Goal: Information Seeking & Learning: Learn about a topic

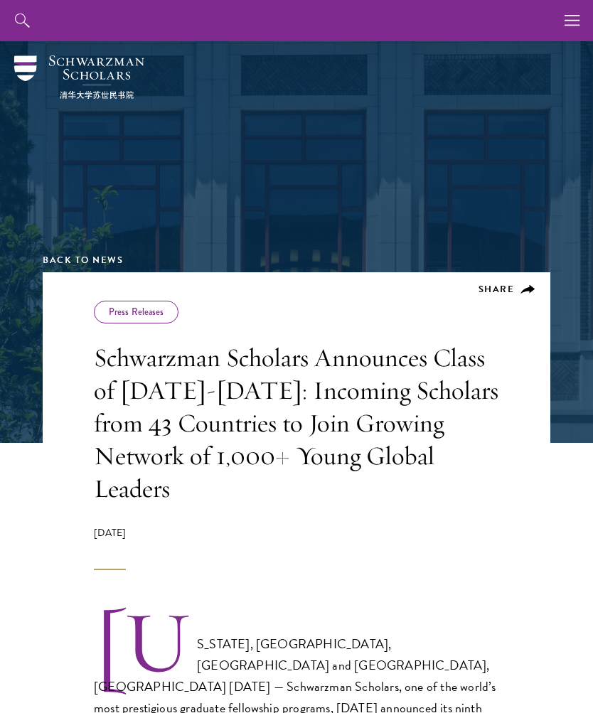
click at [570, 22] on icon "button" at bounding box center [573, 20] width 16 height 41
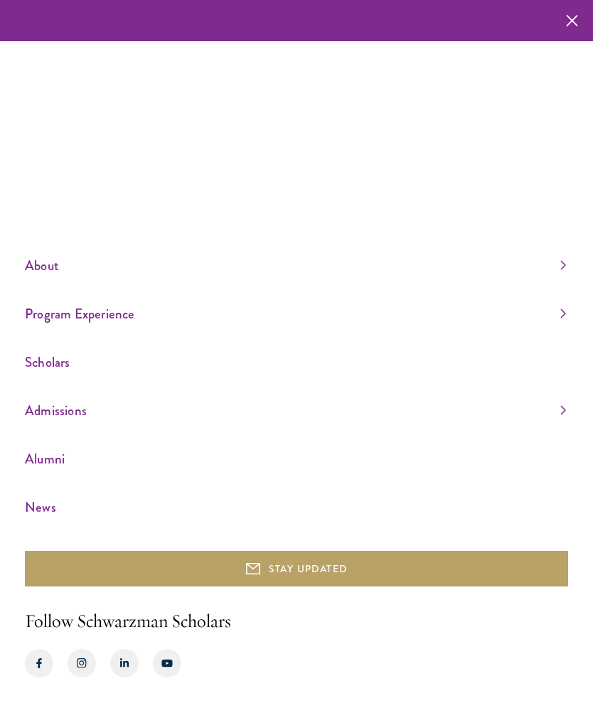
scroll to position [48, 0]
click at [62, 362] on link "Scholars" at bounding box center [295, 362] width 541 height 23
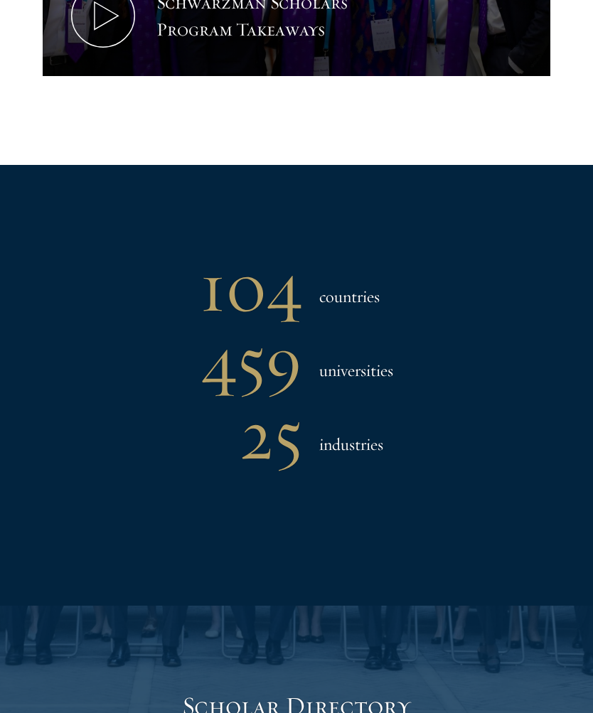
scroll to position [1024, 0]
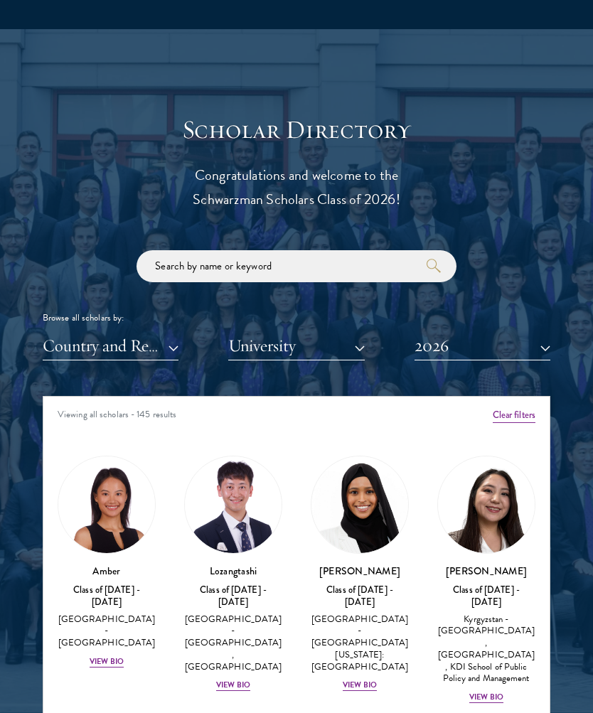
click at [129, 345] on button "Country and Region" at bounding box center [111, 346] width 136 height 29
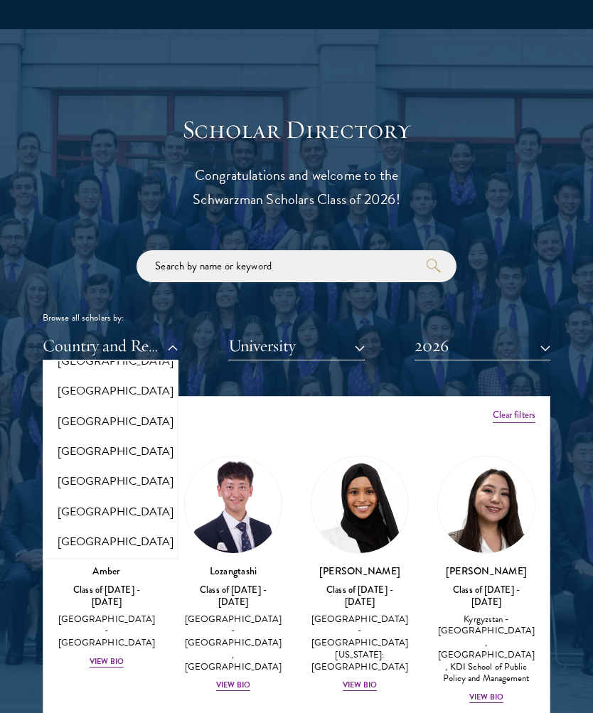
scroll to position [1635, 0]
click at [68, 412] on button "[GEOGRAPHIC_DATA]" at bounding box center [110, 423] width 127 height 30
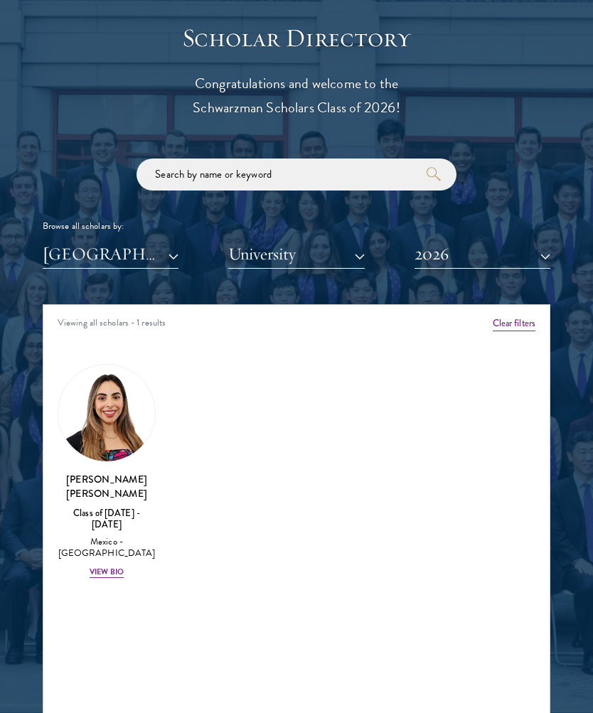
scroll to position [1534, 0]
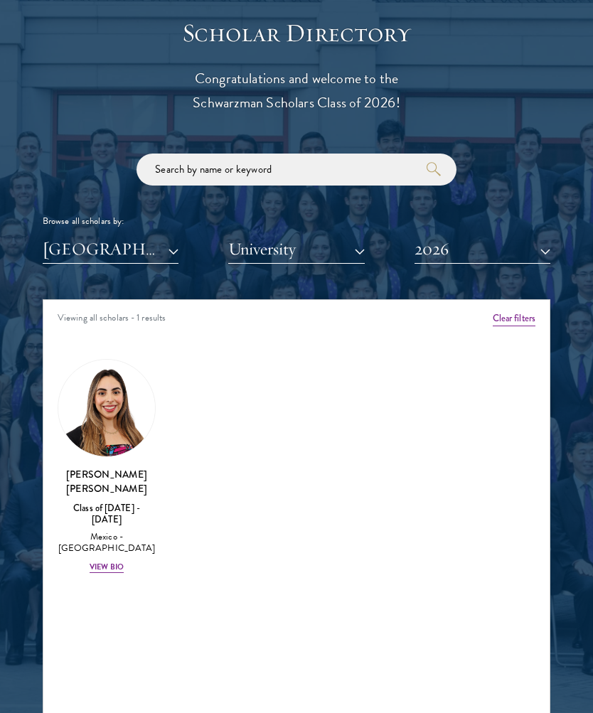
click at [91, 435] on img at bounding box center [106, 408] width 97 height 97
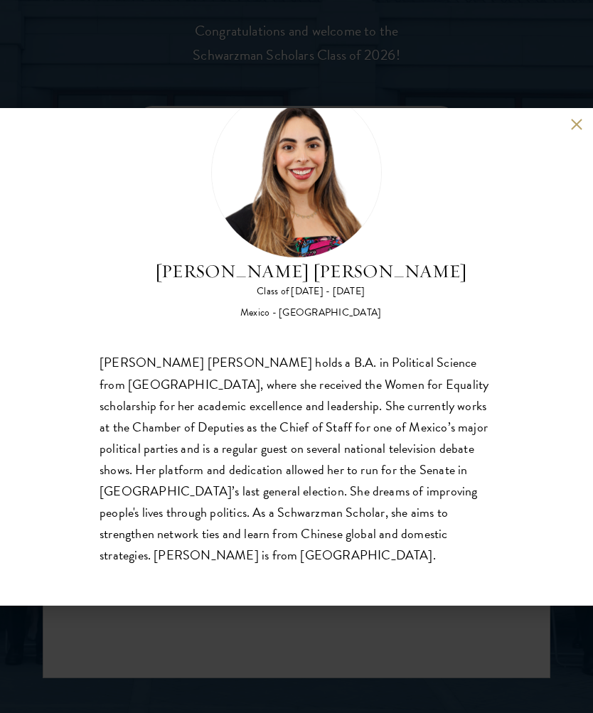
scroll to position [64, 0]
click at [573, 127] on button at bounding box center [576, 125] width 12 height 12
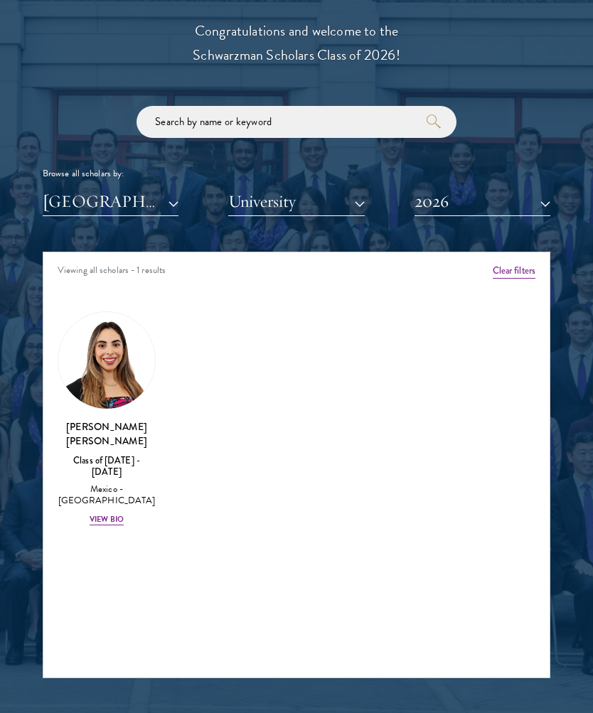
click at [171, 211] on button "[GEOGRAPHIC_DATA]" at bounding box center [111, 201] width 136 height 29
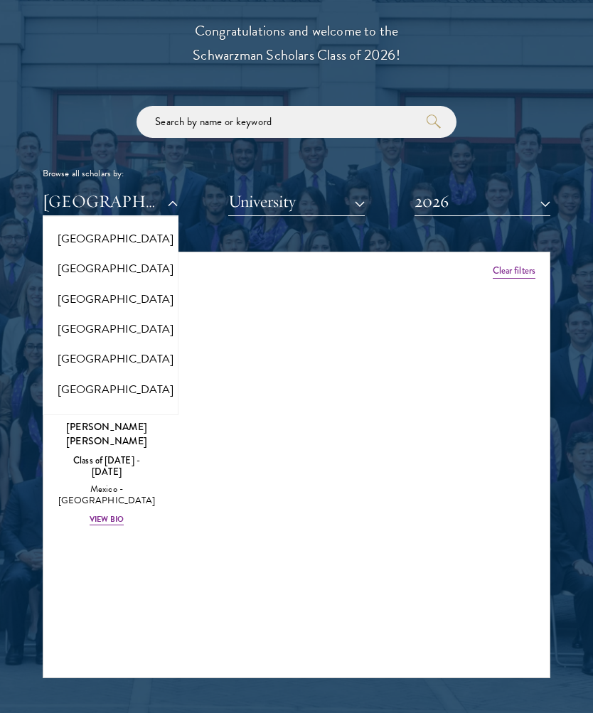
scroll to position [1898, 0]
click at [80, 376] on button "[GEOGRAPHIC_DATA]" at bounding box center [110, 391] width 127 height 30
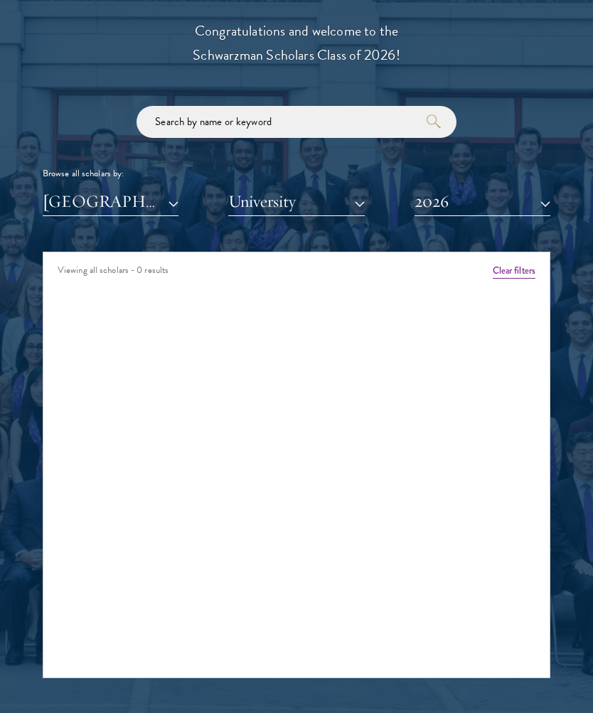
click at [83, 200] on button "[GEOGRAPHIC_DATA]" at bounding box center [111, 201] width 136 height 29
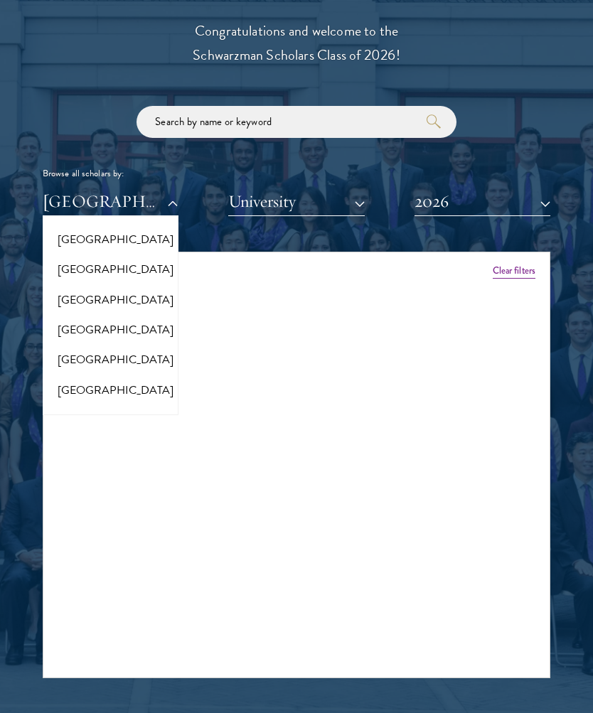
click at [72, 345] on button "[GEOGRAPHIC_DATA]" at bounding box center [110, 360] width 127 height 30
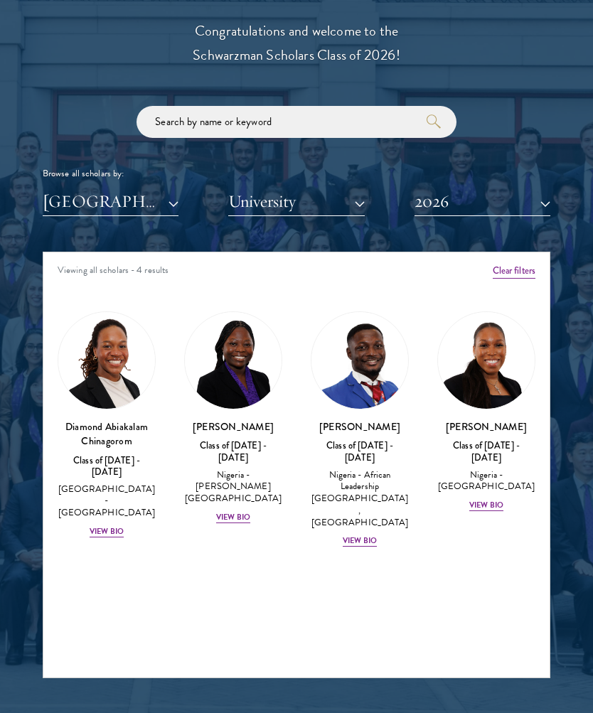
click at [85, 194] on button "[GEOGRAPHIC_DATA]" at bounding box center [111, 201] width 136 height 29
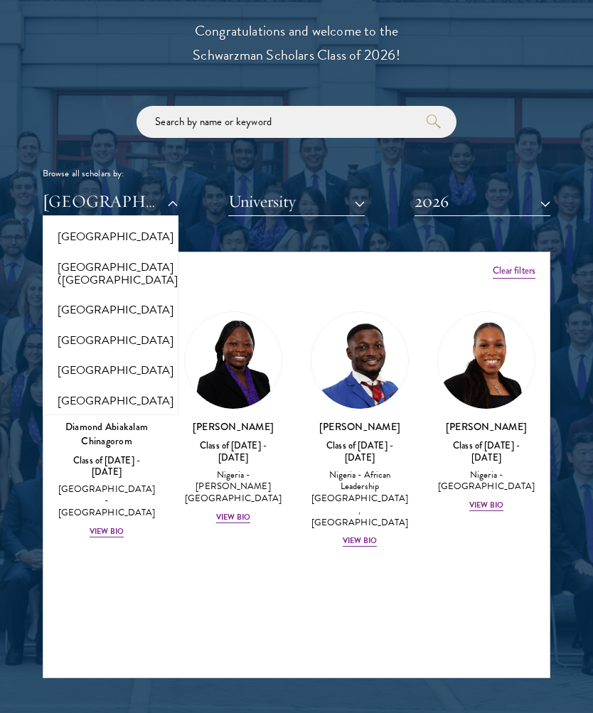
scroll to position [1798, 0]
click at [67, 256] on button "[GEOGRAPHIC_DATA] ([GEOGRAPHIC_DATA])" at bounding box center [110, 273] width 127 height 43
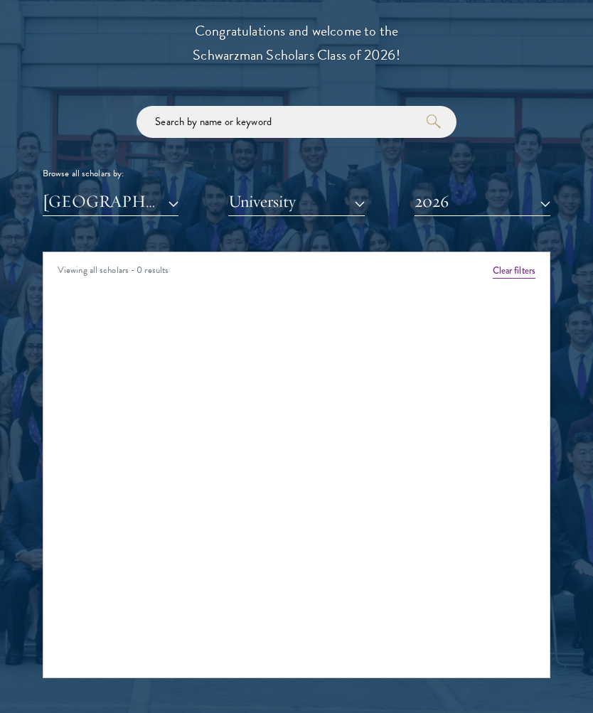
click at [72, 196] on button "[GEOGRAPHIC_DATA] ([GEOGRAPHIC_DATA])" at bounding box center [111, 201] width 136 height 29
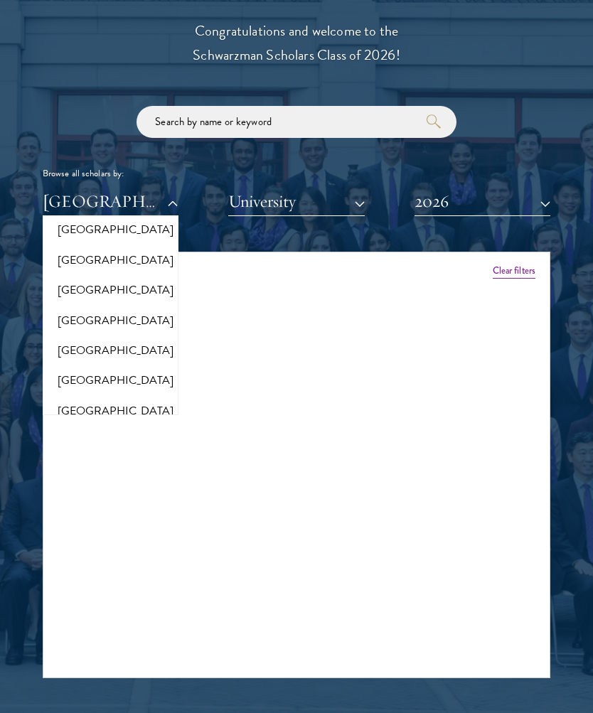
scroll to position [2030, 0]
click at [60, 334] on button "[GEOGRAPHIC_DATA]" at bounding box center [110, 349] width 127 height 30
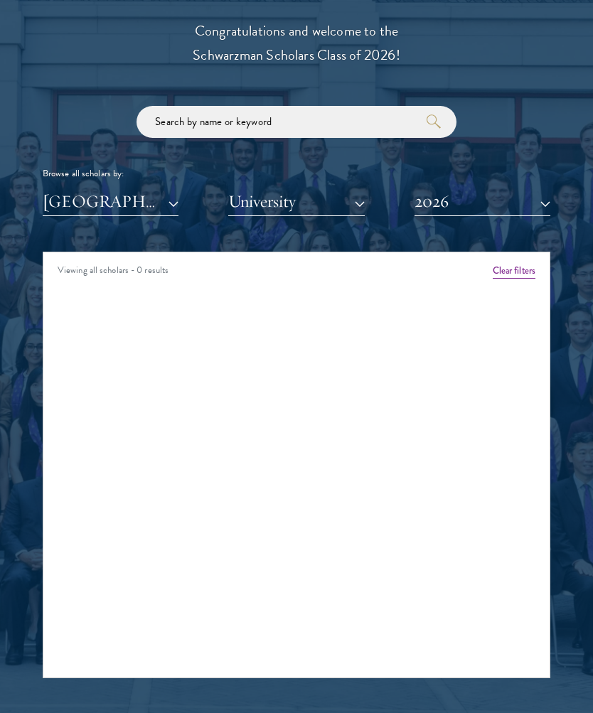
click at [57, 213] on button "[GEOGRAPHIC_DATA]" at bounding box center [111, 201] width 136 height 29
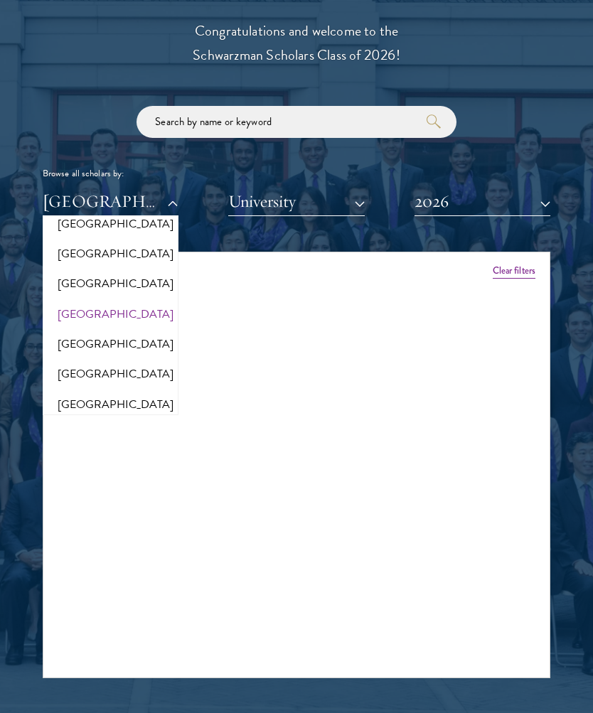
scroll to position [1592, 0]
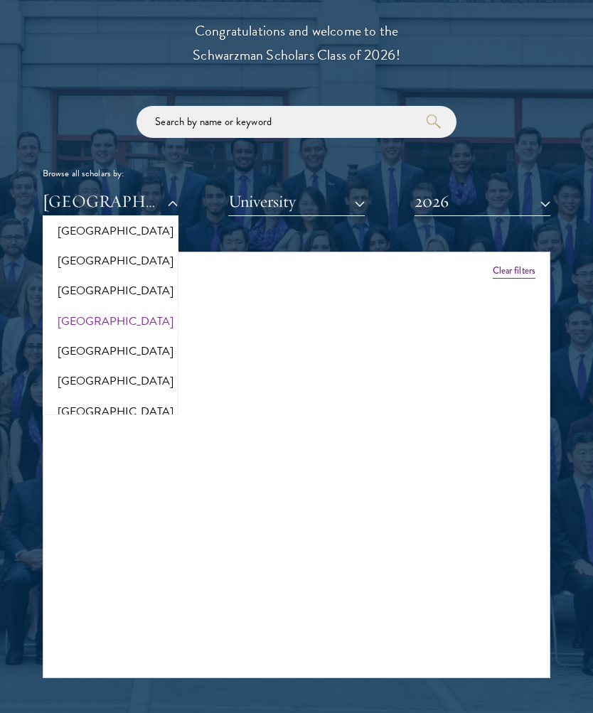
click at [60, 307] on button "[GEOGRAPHIC_DATA]" at bounding box center [110, 322] width 127 height 30
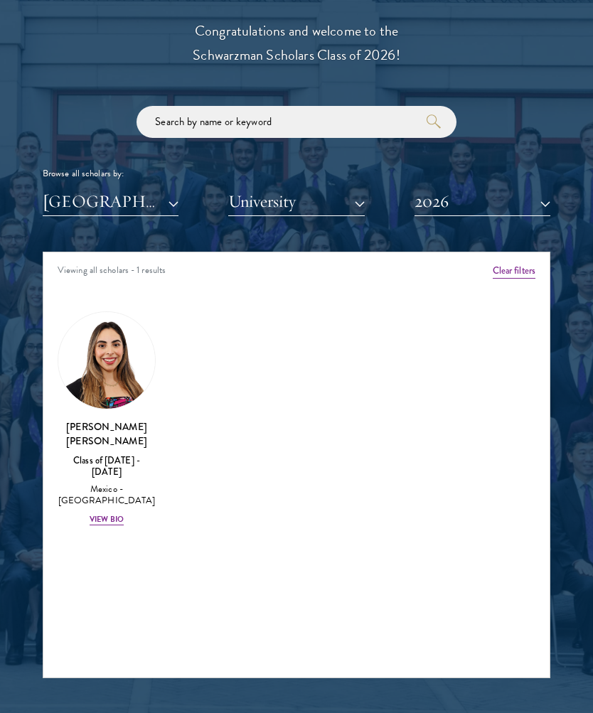
click at [523, 213] on button "2026" at bounding box center [483, 201] width 136 height 29
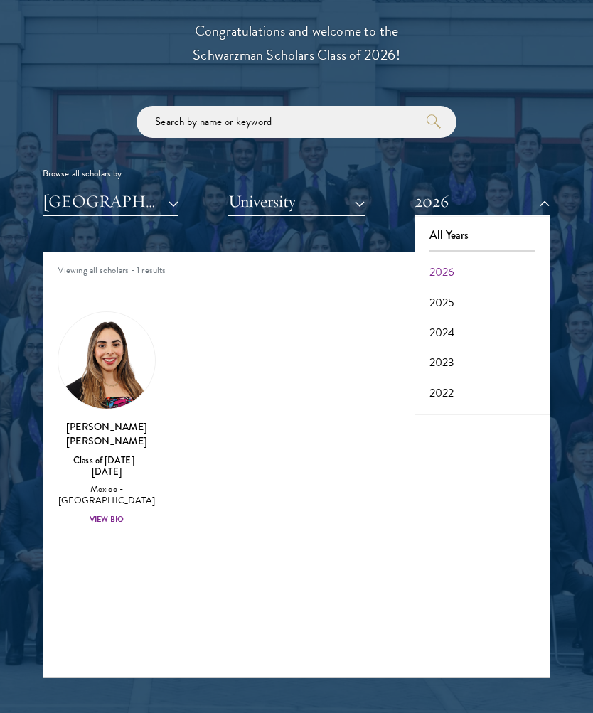
click at [485, 288] on button "2025" at bounding box center [482, 303] width 127 height 30
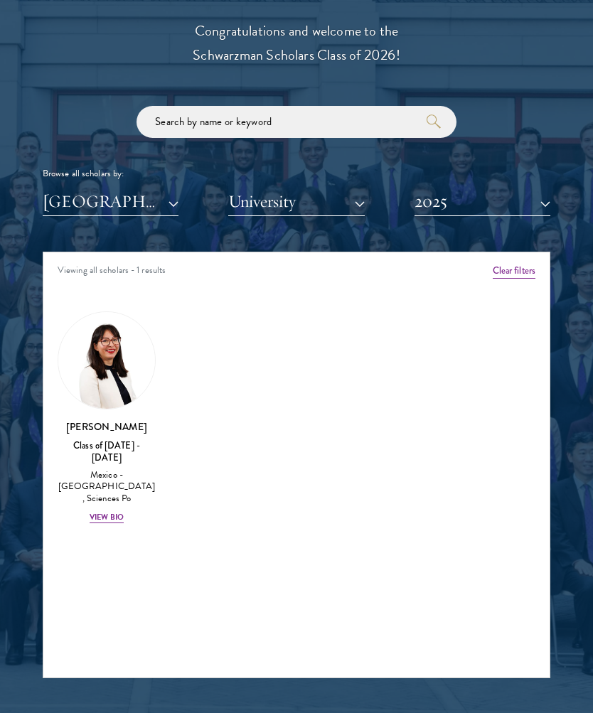
click at [92, 409] on link "[PERSON_NAME] Class of [DATE] - [DATE] [GEOGRAPHIC_DATA] - [GEOGRAPHIC_DATA], S…" at bounding box center [107, 418] width 98 height 213
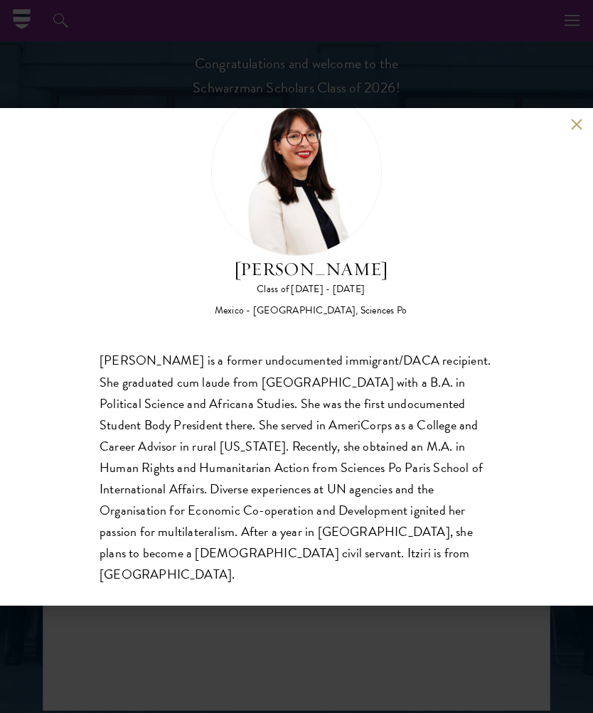
scroll to position [1549, 0]
click at [571, 131] on button at bounding box center [576, 125] width 12 height 12
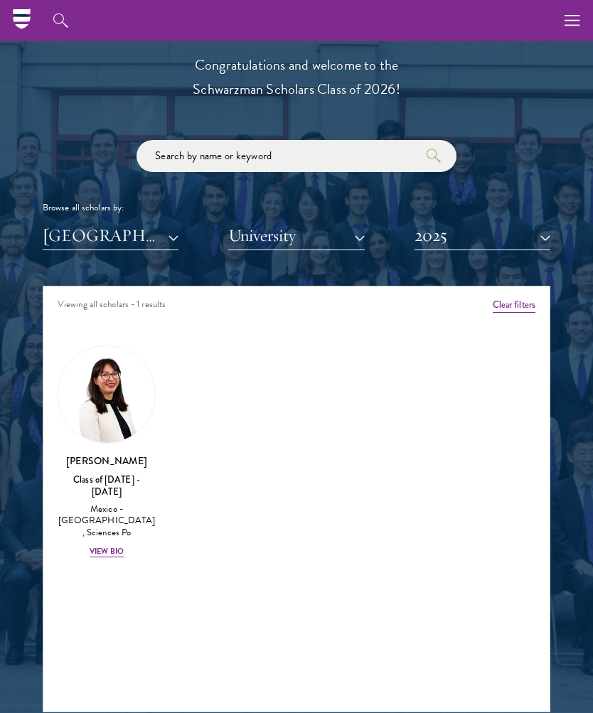
click at [90, 480] on div "Class of [DATE] - [DATE]" at bounding box center [107, 486] width 98 height 24
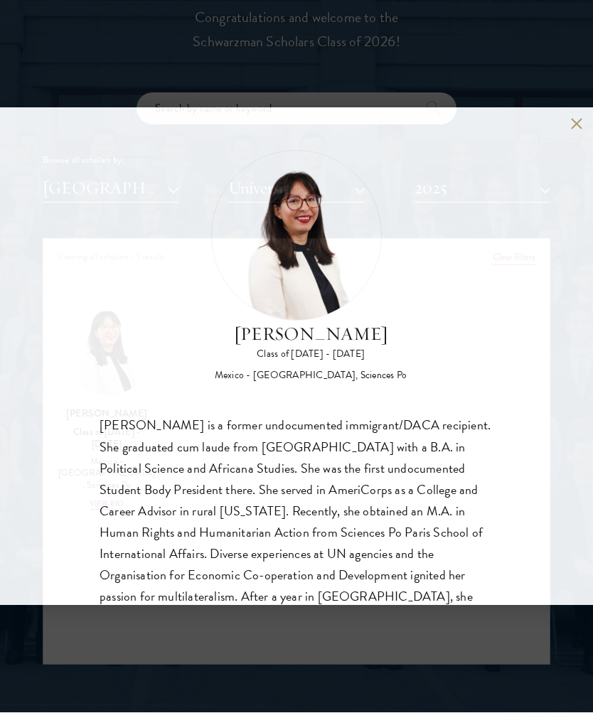
scroll to position [1596, 0]
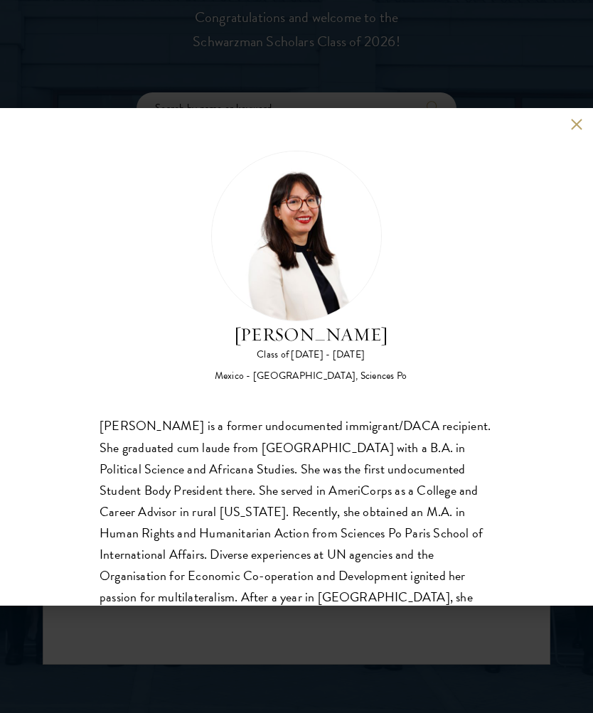
click at [573, 119] on button at bounding box center [576, 125] width 12 height 12
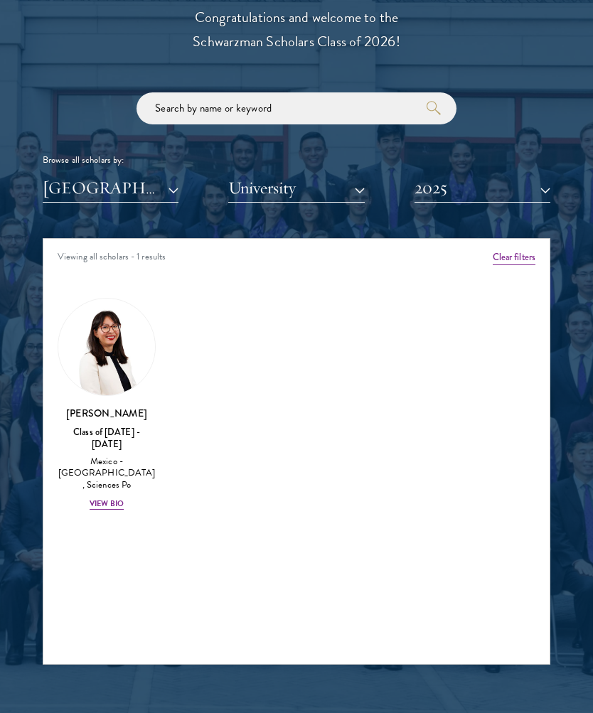
click at [521, 192] on button "2025" at bounding box center [483, 188] width 136 height 29
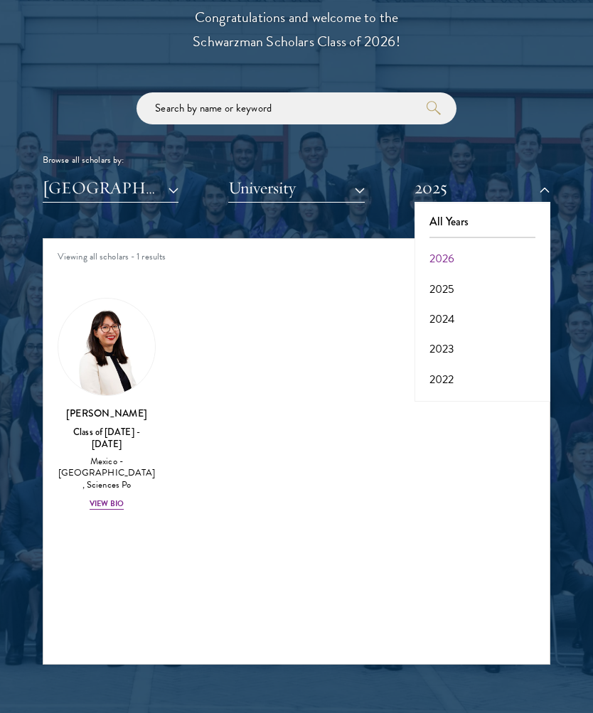
click at [481, 316] on button "2024" at bounding box center [482, 319] width 127 height 30
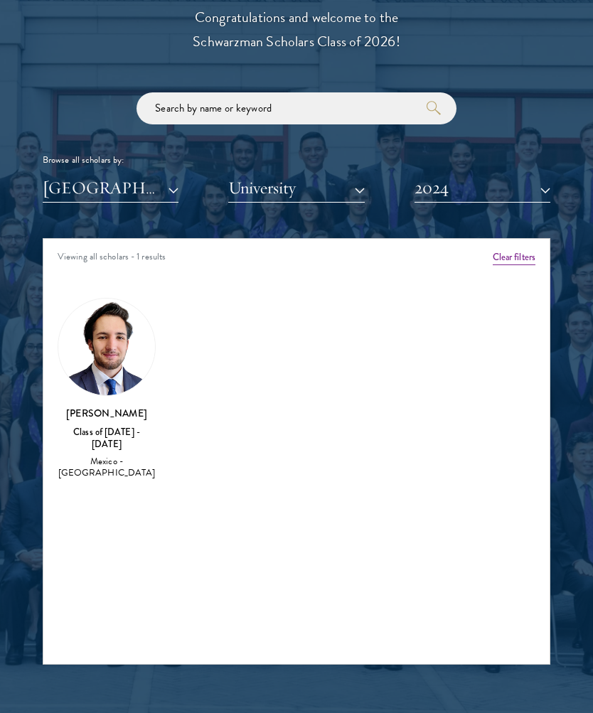
click at [90, 368] on img at bounding box center [106, 347] width 97 height 97
click at [85, 336] on img at bounding box center [106, 347] width 97 height 97
click at [90, 341] on img at bounding box center [106, 347] width 97 height 97
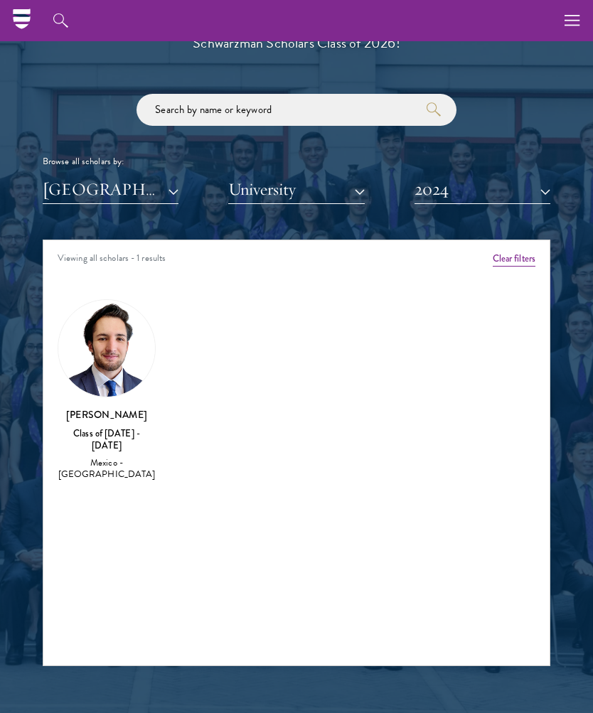
scroll to position [1594, 0]
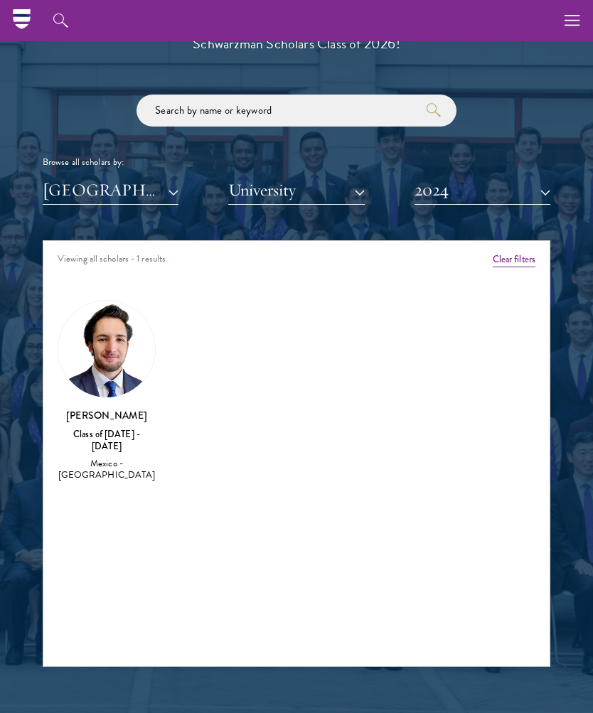
click at [548, 180] on button "2024" at bounding box center [483, 190] width 136 height 29
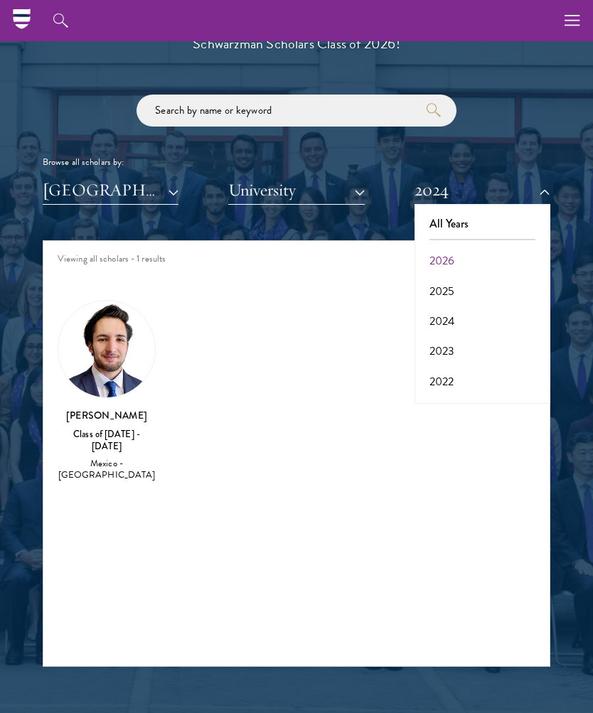
click at [83, 422] on div "[PERSON_NAME] Class of [DATE] - [DATE] [GEOGRAPHIC_DATA] - [GEOGRAPHIC_DATA]" at bounding box center [107, 445] width 98 height 75
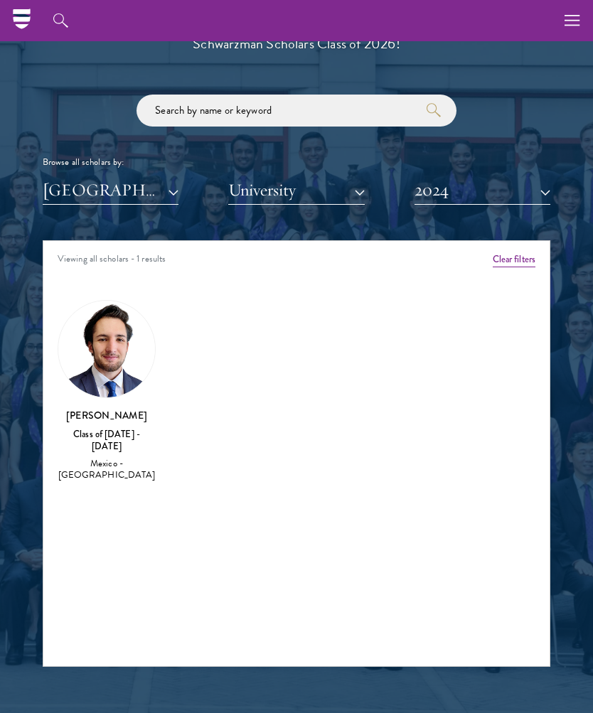
click at [78, 404] on div "[PERSON_NAME] Class of [DATE] - [DATE] [GEOGRAPHIC_DATA] - [GEOGRAPHIC_DATA]" at bounding box center [107, 391] width 98 height 183
click at [82, 415] on h3 "[PERSON_NAME]" at bounding box center [107, 415] width 98 height 14
click at [92, 368] on img at bounding box center [106, 349] width 97 height 97
click at [95, 358] on img at bounding box center [106, 349] width 97 height 97
click at [540, 192] on button "2024" at bounding box center [483, 190] width 136 height 29
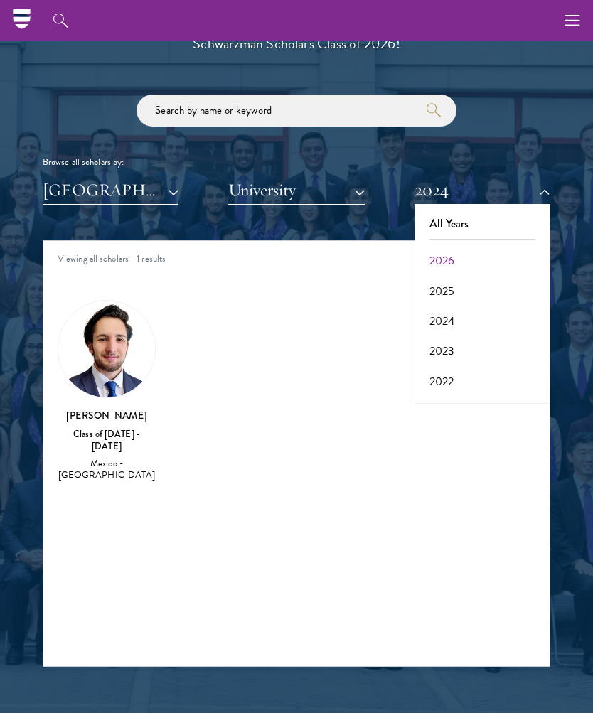
click at [481, 345] on button "2023" at bounding box center [482, 351] width 127 height 30
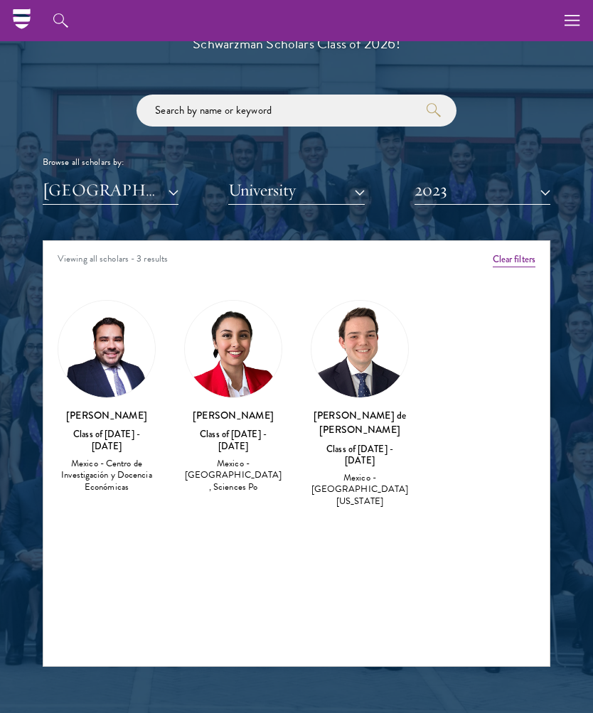
click at [377, 415] on h3 "[PERSON_NAME] de [PERSON_NAME]" at bounding box center [360, 422] width 98 height 28
click at [376, 349] on img at bounding box center [360, 349] width 97 height 97
click at [544, 189] on button "2023" at bounding box center [483, 190] width 136 height 29
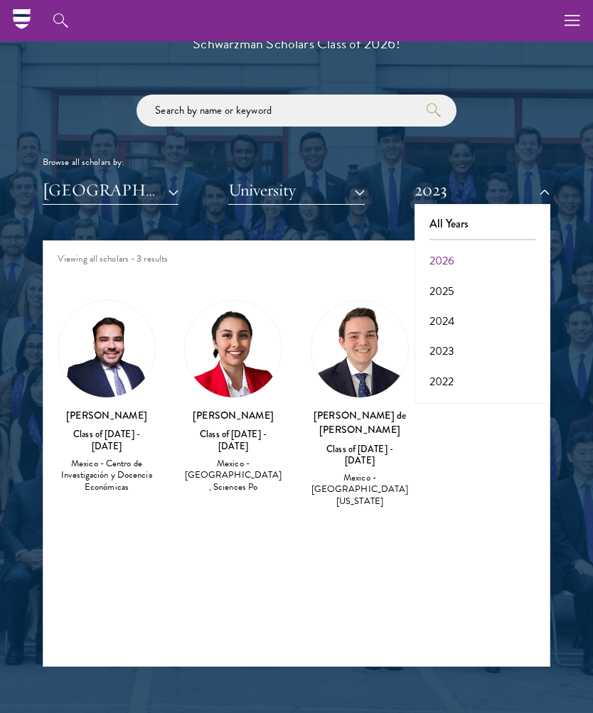
click at [469, 350] on button "2023" at bounding box center [482, 351] width 127 height 30
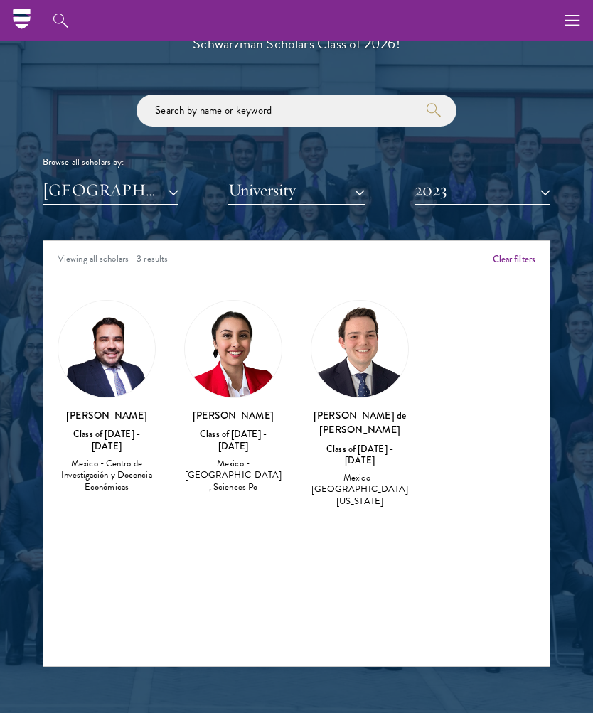
click at [469, 350] on div "Amber Class of [DATE] - [DATE] [GEOGRAPHIC_DATA] - [GEOGRAPHIC_DATA] View Bio C…" at bounding box center [296, 409] width 506 height 257
click at [538, 188] on button "2023" at bounding box center [483, 190] width 136 height 29
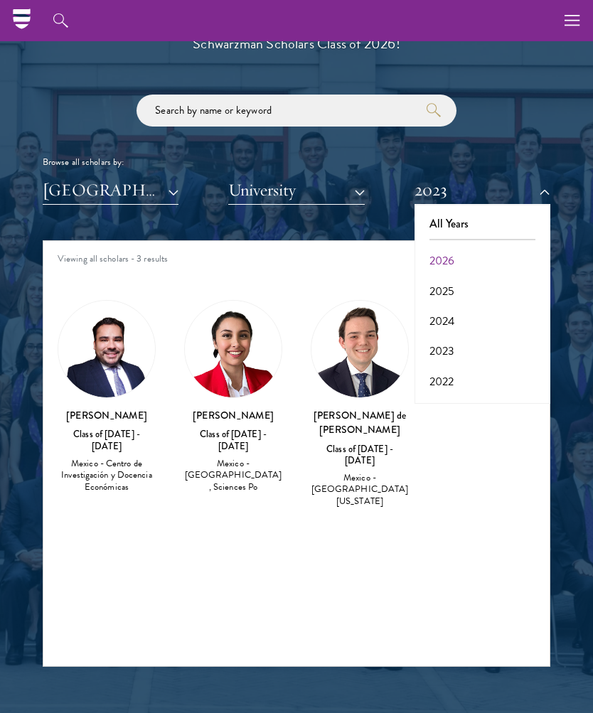
click at [455, 372] on button "2022" at bounding box center [482, 382] width 127 height 30
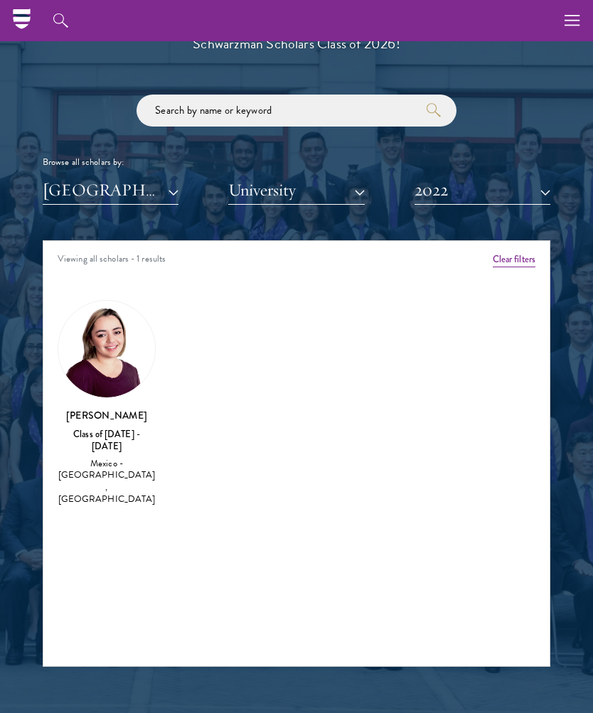
click at [543, 187] on button "2022" at bounding box center [483, 190] width 136 height 29
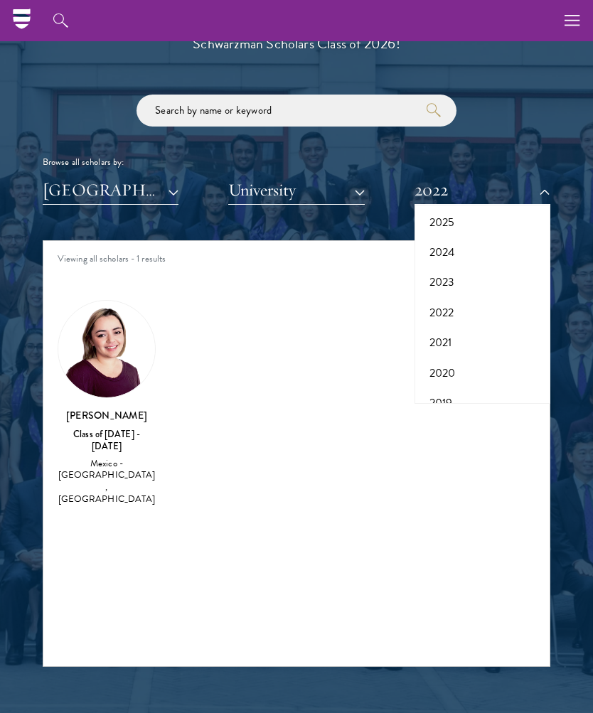
scroll to position [72, 0]
click at [463, 333] on button "2021" at bounding box center [482, 340] width 127 height 30
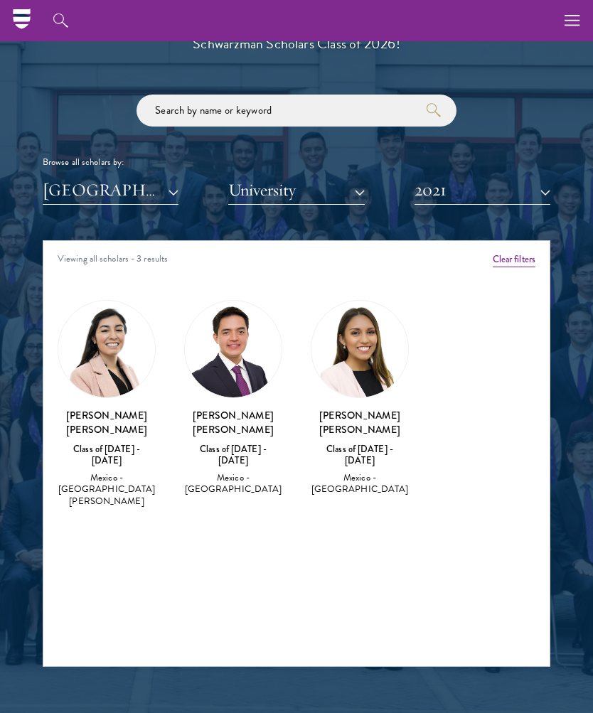
click at [518, 191] on button "2021" at bounding box center [483, 190] width 136 height 29
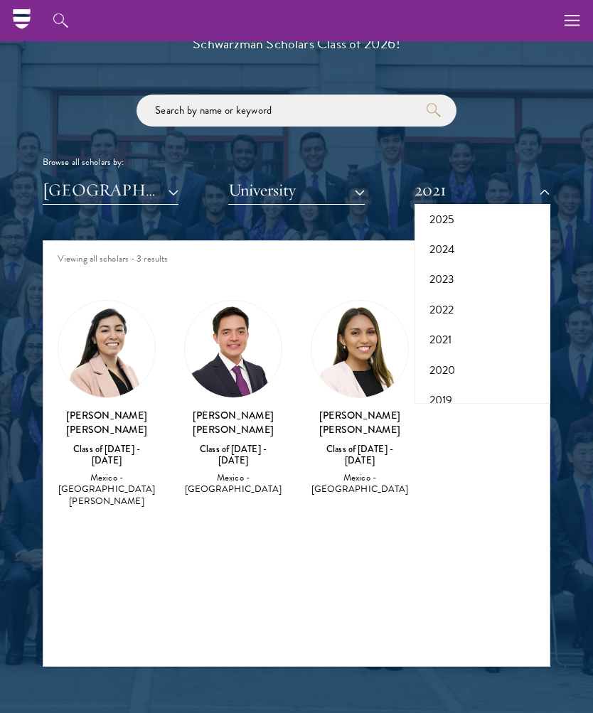
click at [467, 357] on button "2020" at bounding box center [482, 371] width 127 height 30
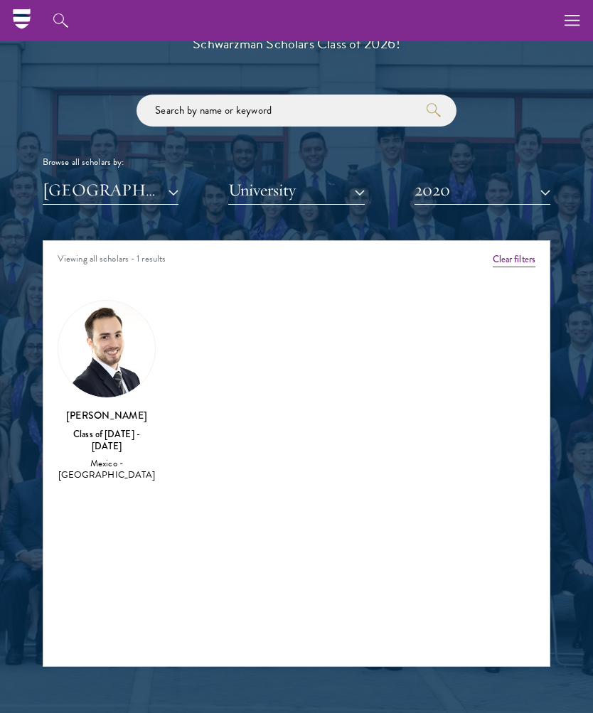
click at [538, 192] on button "2020" at bounding box center [483, 190] width 136 height 29
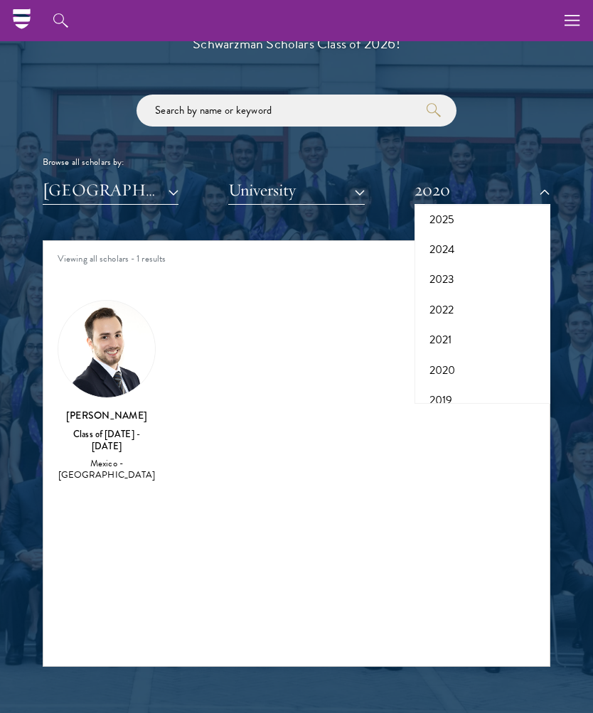
scroll to position [121, 0]
click at [465, 339] on button "2019" at bounding box center [482, 351] width 127 height 30
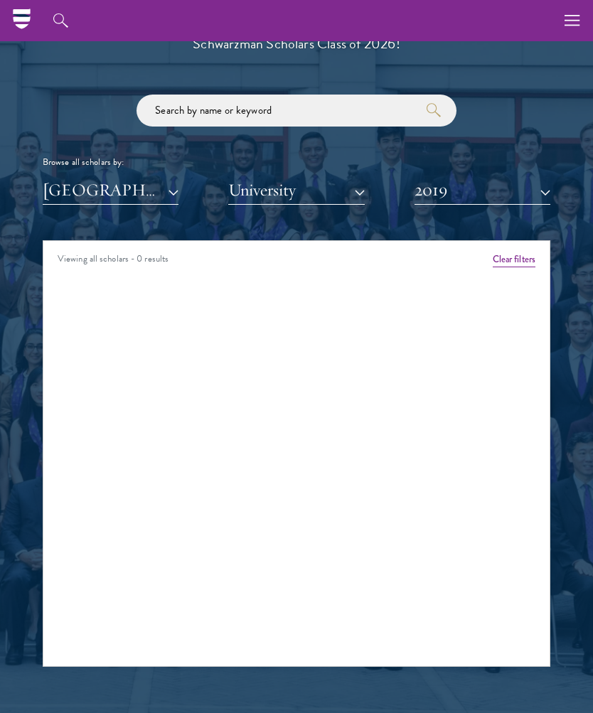
click at [538, 192] on button "2019" at bounding box center [483, 190] width 136 height 29
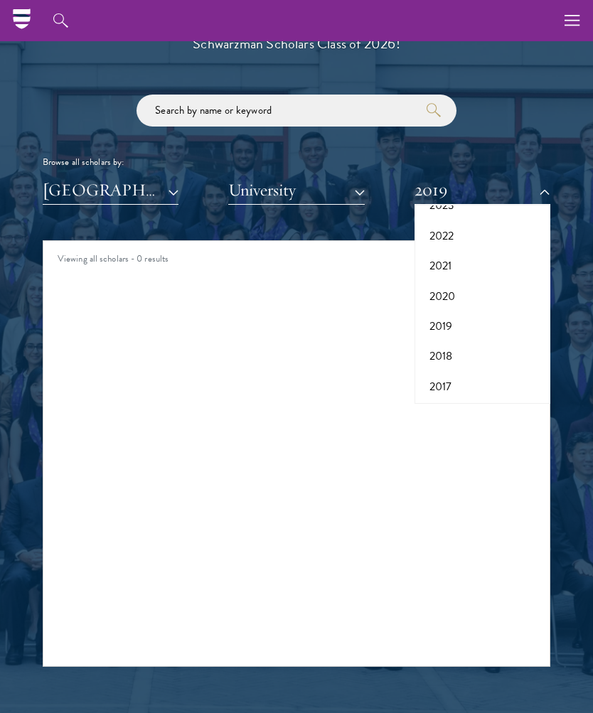
scroll to position [145, 0]
click at [465, 350] on button "2018" at bounding box center [482, 357] width 127 height 30
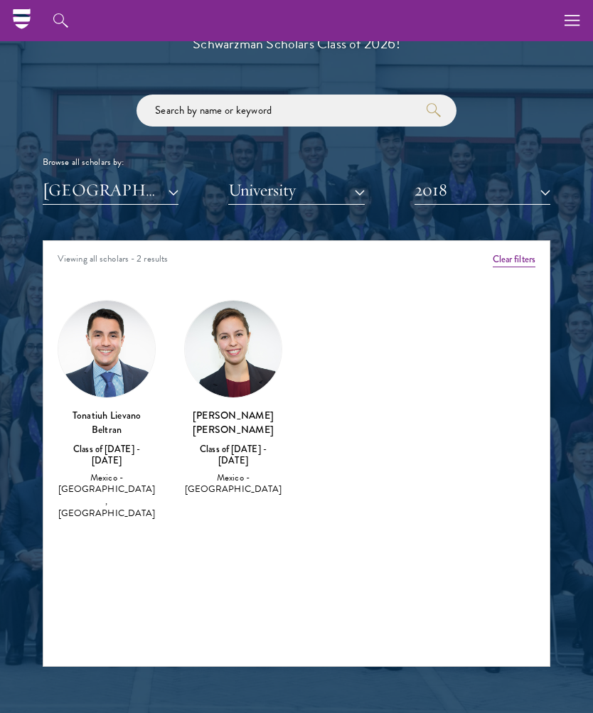
click at [543, 198] on button "2018" at bounding box center [483, 190] width 136 height 29
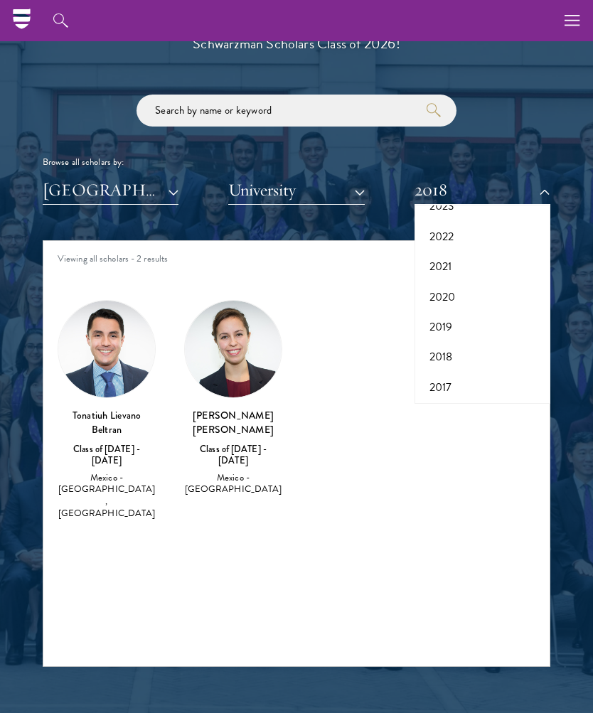
click at [473, 388] on button "2017" at bounding box center [482, 388] width 127 height 30
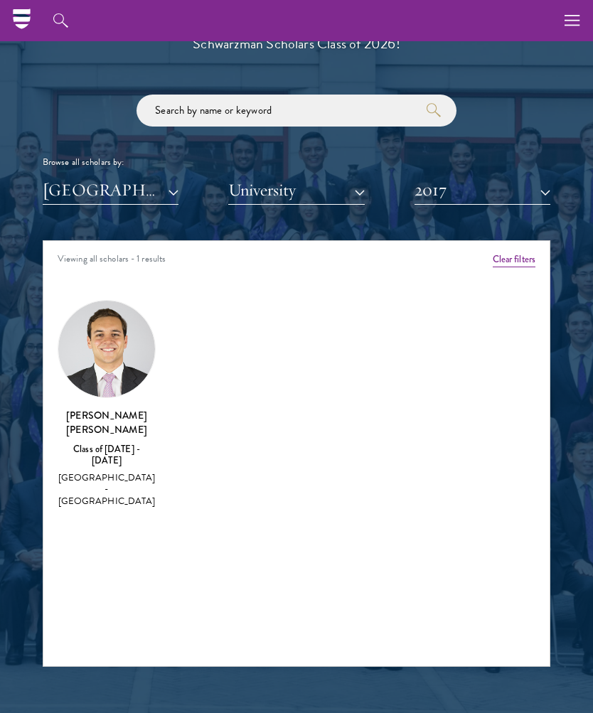
click at [547, 191] on button "2017" at bounding box center [483, 190] width 136 height 29
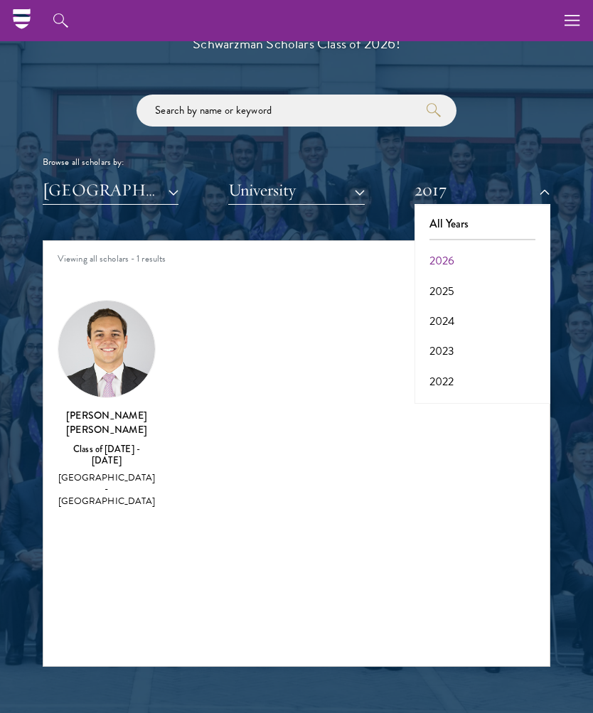
click at [494, 262] on button "2026" at bounding box center [482, 261] width 127 height 30
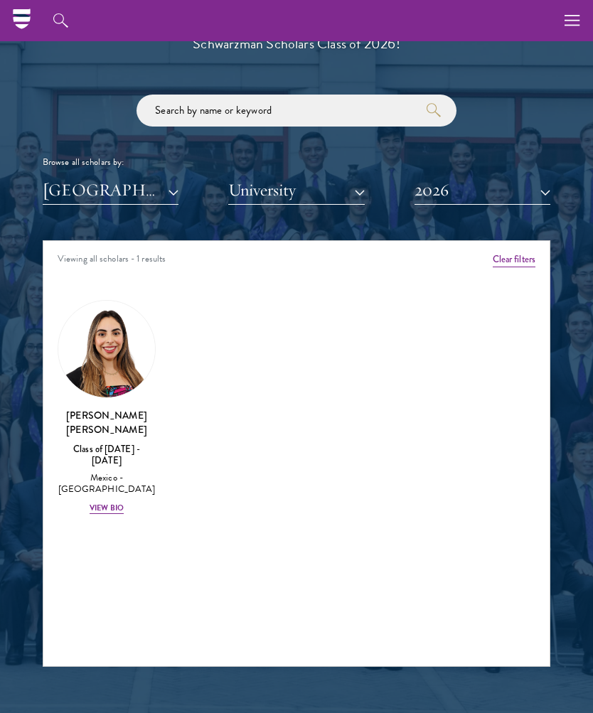
click at [539, 187] on button "2026" at bounding box center [483, 190] width 136 height 29
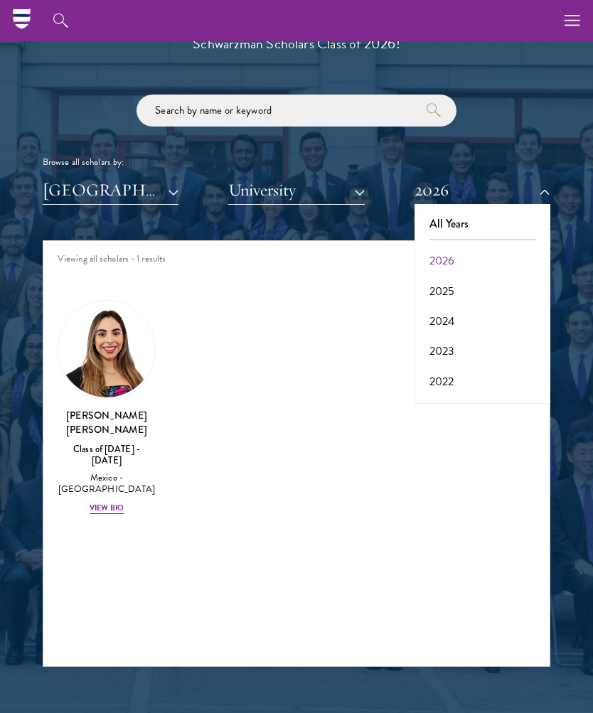
click at [491, 284] on button "2025" at bounding box center [482, 292] width 127 height 30
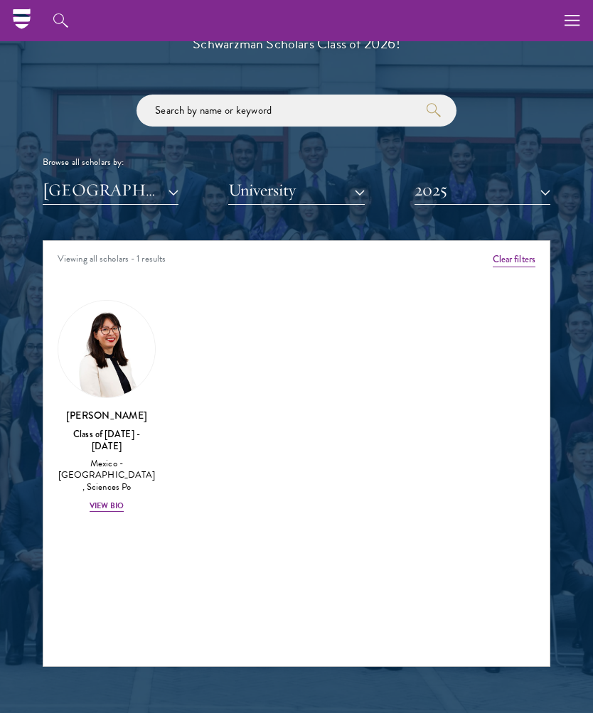
click at [538, 197] on button "2025" at bounding box center [483, 190] width 136 height 29
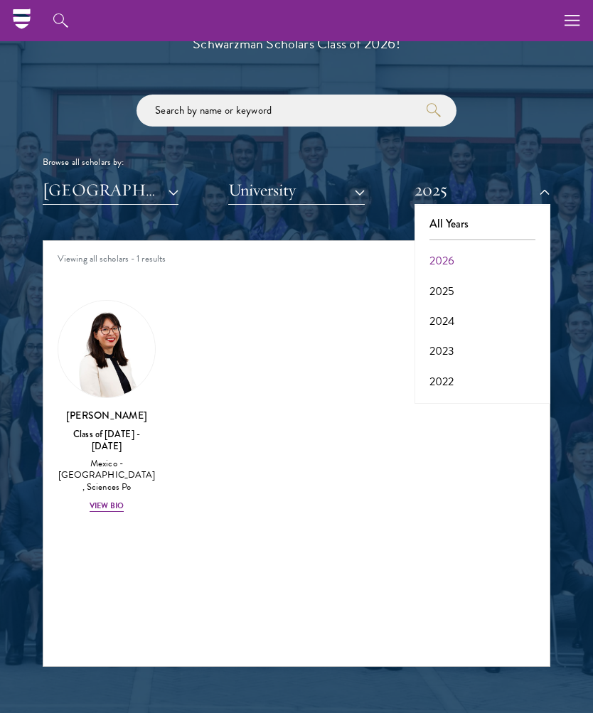
click at [481, 311] on button "2024" at bounding box center [482, 322] width 127 height 30
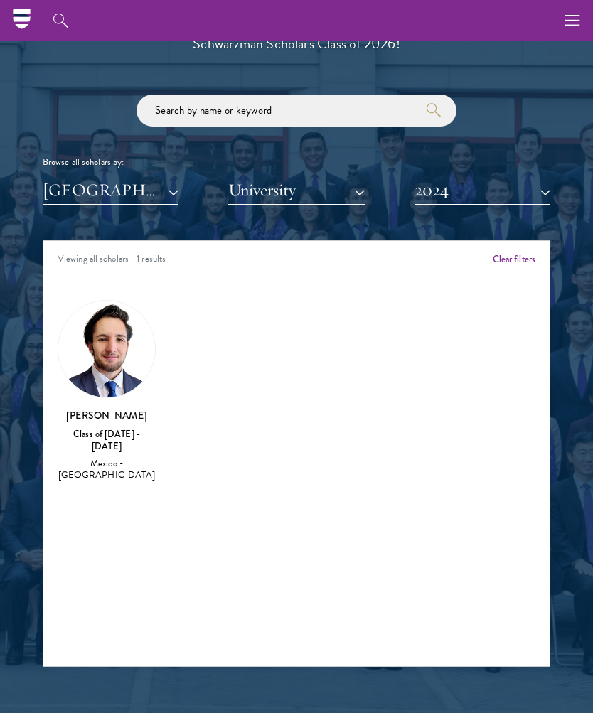
click at [538, 195] on button "2024" at bounding box center [483, 190] width 136 height 29
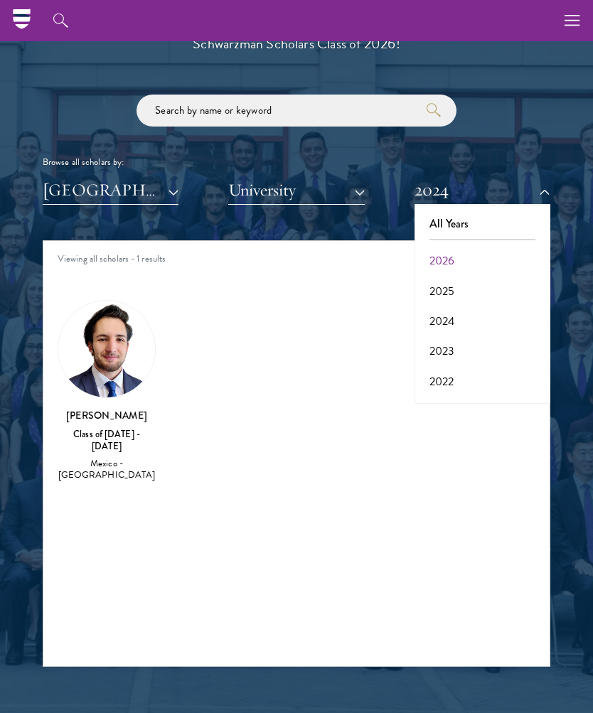
click at [474, 346] on button "2023" at bounding box center [482, 351] width 127 height 30
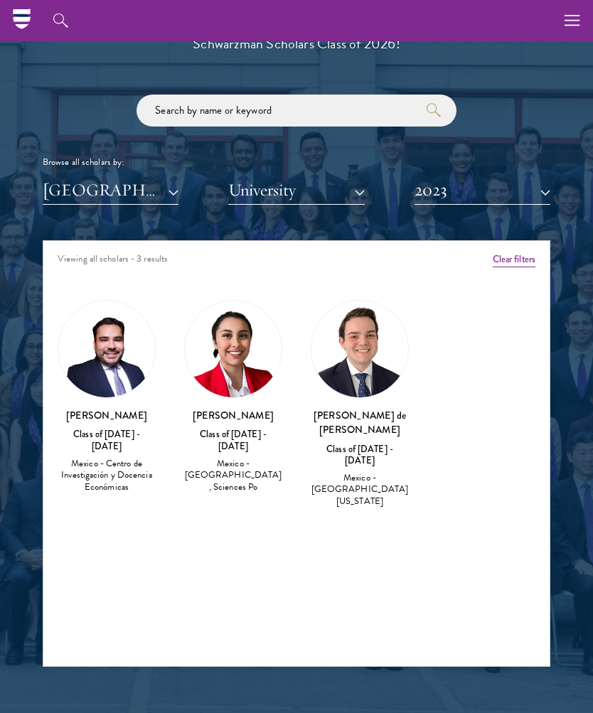
click at [534, 192] on button "2023" at bounding box center [483, 190] width 136 height 29
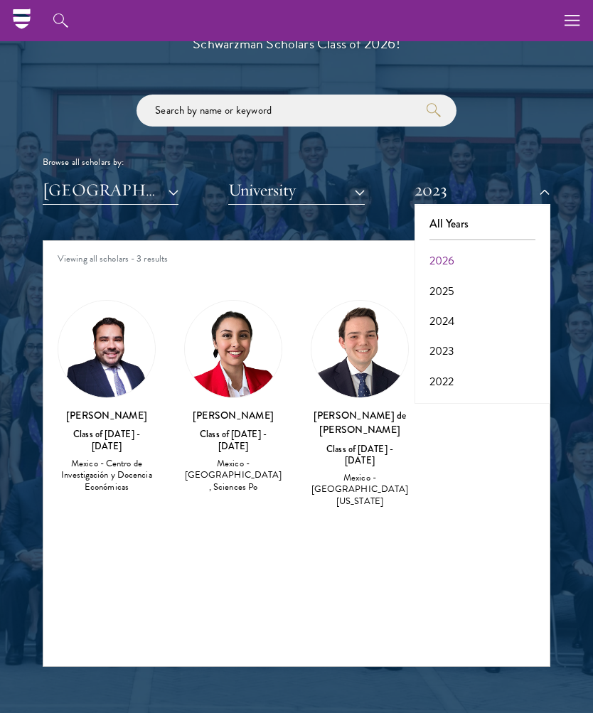
click at [490, 252] on button "2026" at bounding box center [482, 261] width 127 height 30
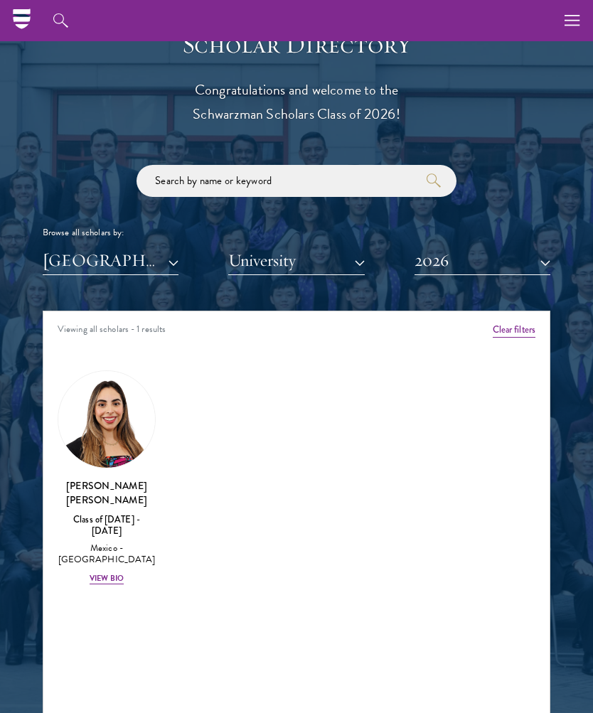
scroll to position [1523, 0]
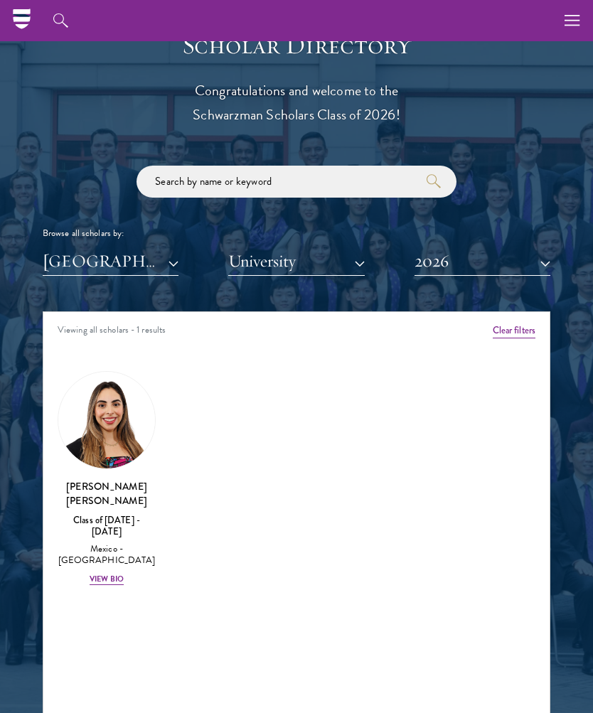
click at [483, 270] on button "2026" at bounding box center [483, 261] width 136 height 29
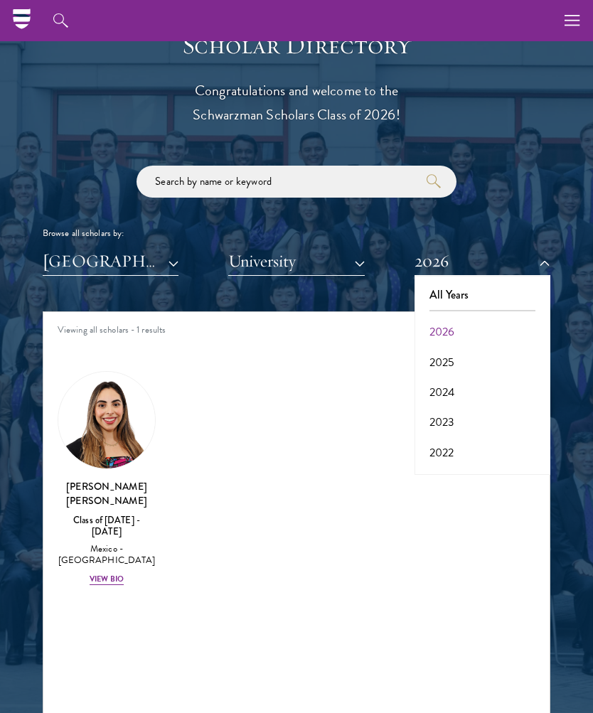
click at [117, 260] on button "[GEOGRAPHIC_DATA]" at bounding box center [111, 261] width 136 height 29
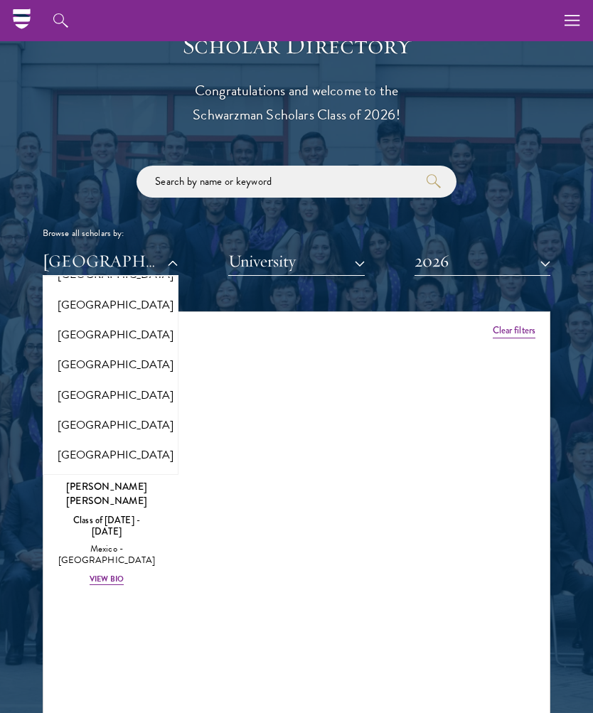
scroll to position [2943, 0]
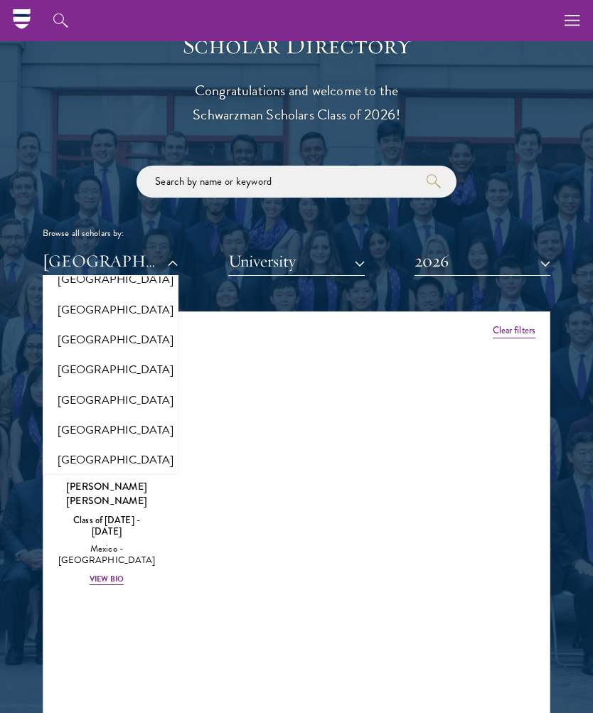
click at [58, 355] on button "[GEOGRAPHIC_DATA]" at bounding box center [110, 370] width 127 height 30
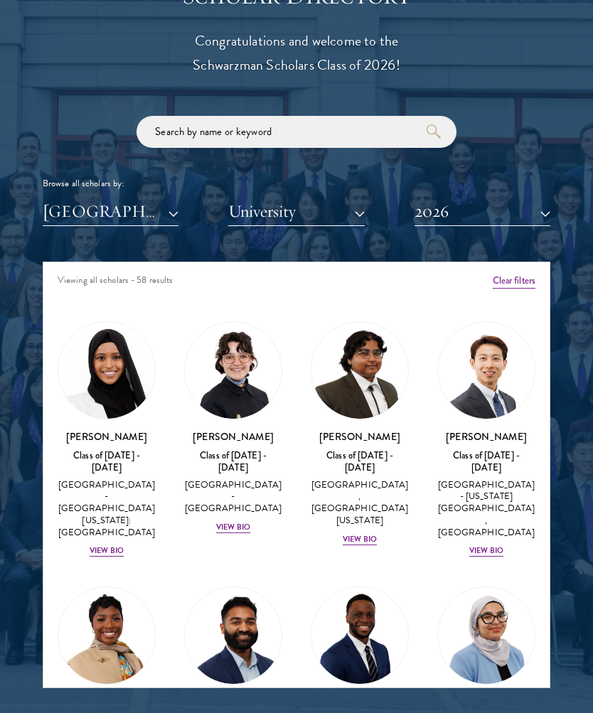
click at [189, 431] on h3 "[PERSON_NAME]" at bounding box center [233, 437] width 98 height 14
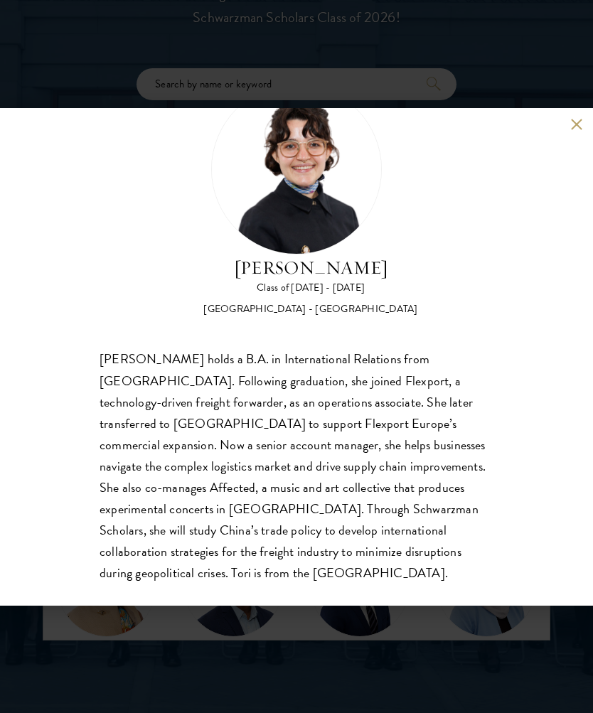
scroll to position [65, 0]
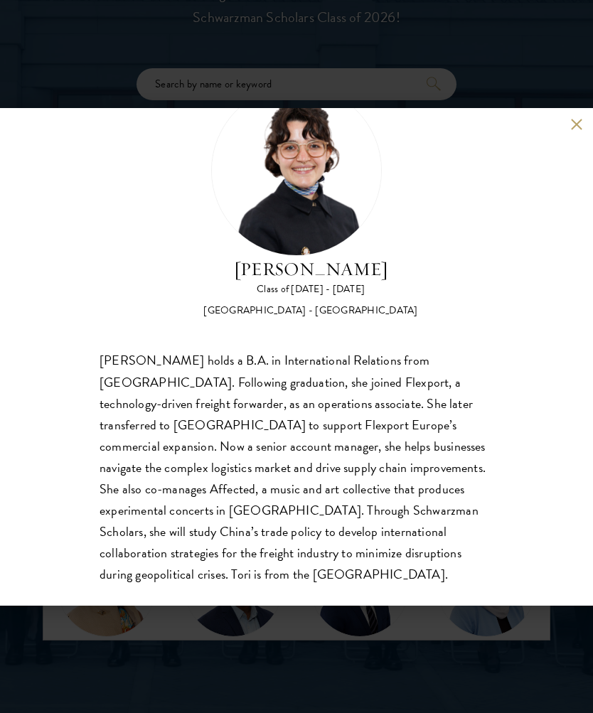
click at [587, 90] on div "[PERSON_NAME] Class of [DATE] - [DATE] [GEOGRAPHIC_DATA] - [GEOGRAPHIC_DATA] [P…" at bounding box center [296, 356] width 593 height 713
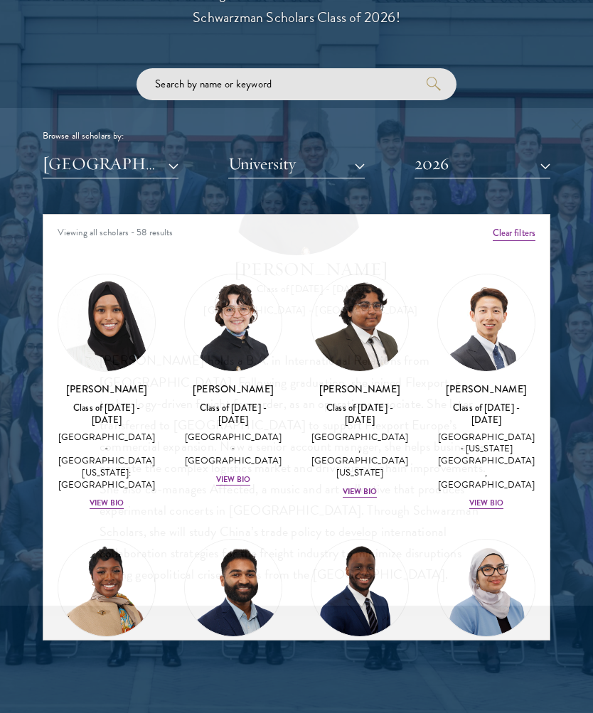
click at [576, 147] on div at bounding box center [296, 286] width 593 height 879
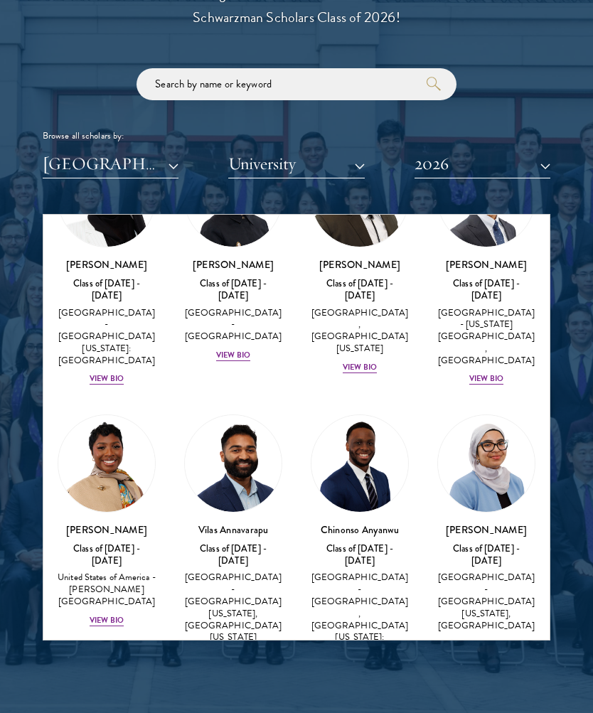
scroll to position [132, 0]
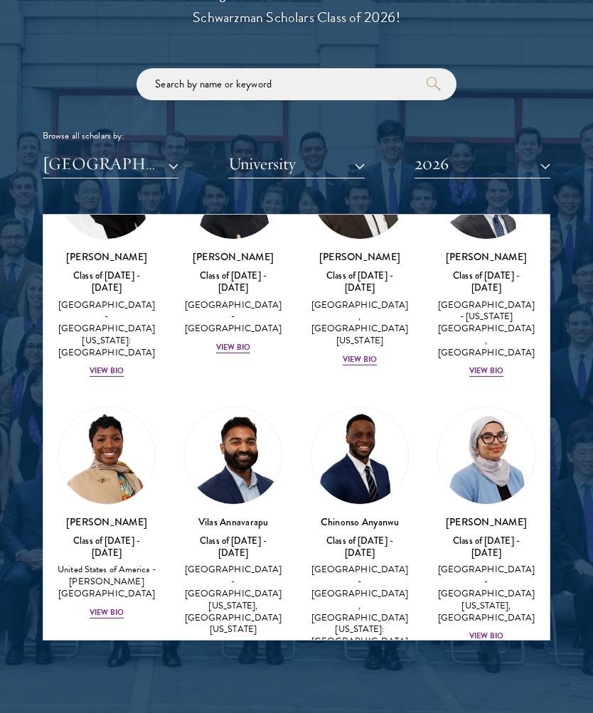
click at [368, 536] on div "Class of [DATE] - [DATE]" at bounding box center [360, 548] width 98 height 24
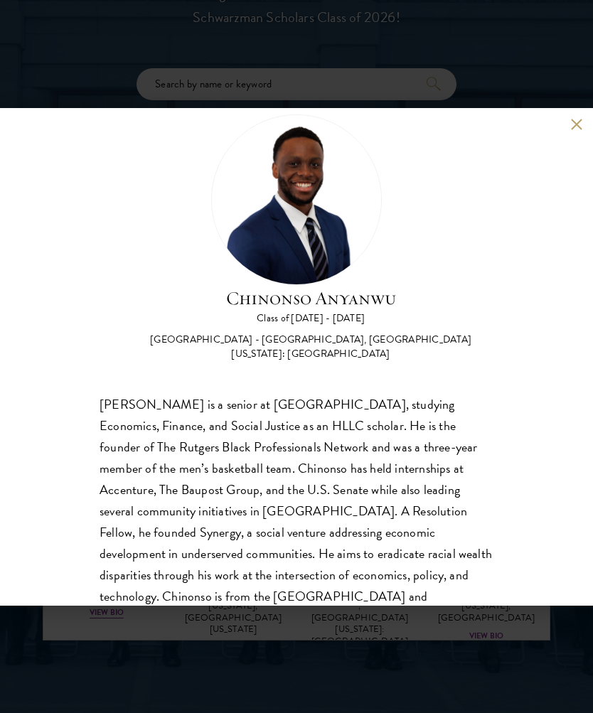
scroll to position [34, 0]
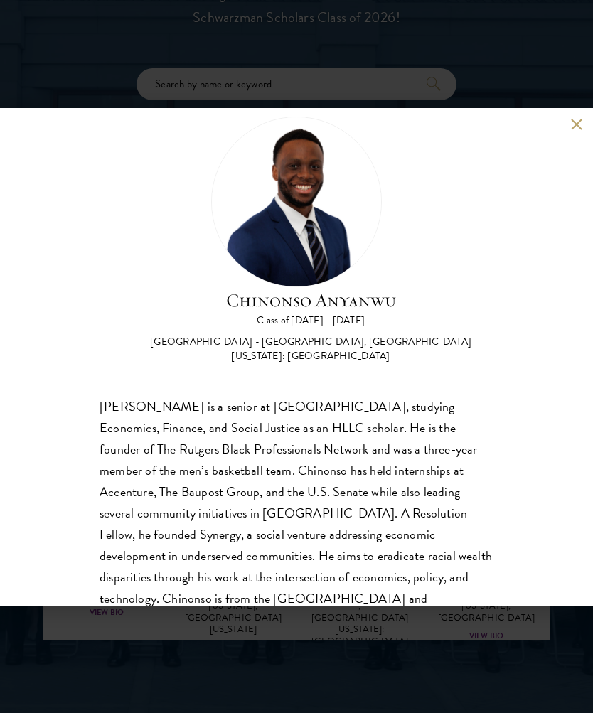
click at [573, 130] on button at bounding box center [576, 125] width 12 height 12
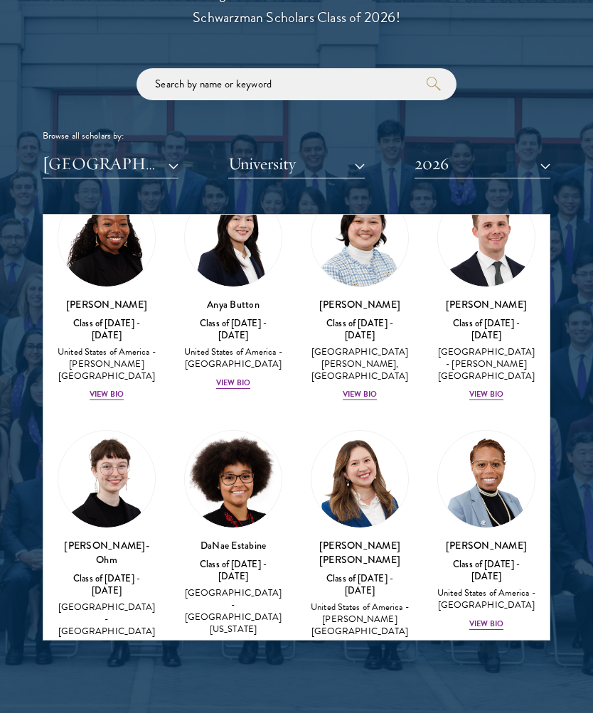
scroll to position [640, 0]
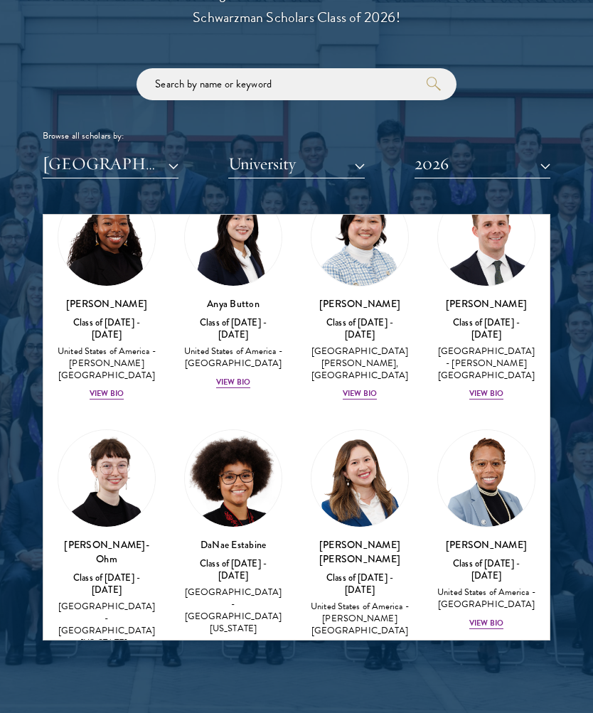
click at [373, 538] on h3 "[PERSON_NAME] [PERSON_NAME]" at bounding box center [360, 552] width 98 height 28
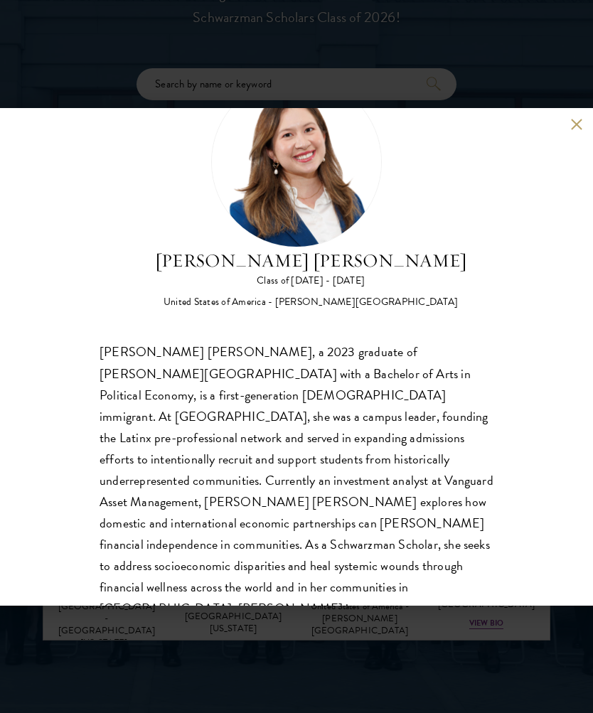
scroll to position [75, 0]
click at [573, 127] on button at bounding box center [576, 125] width 12 height 12
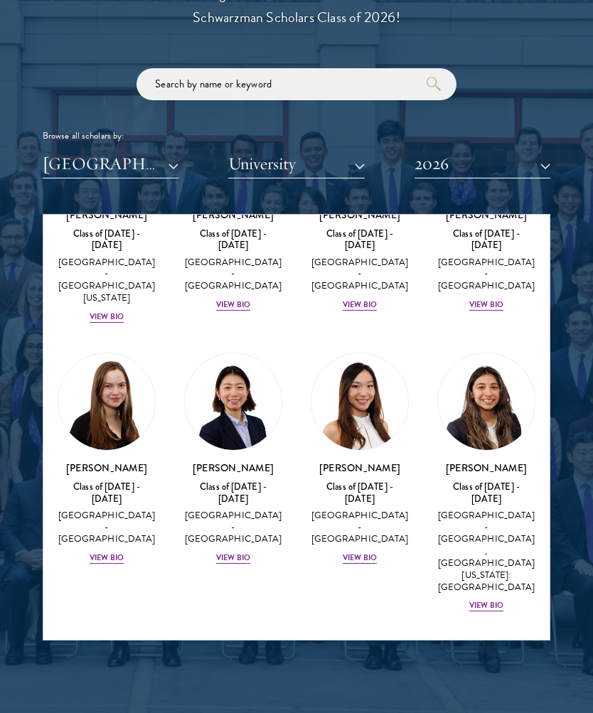
scroll to position [1865, 0]
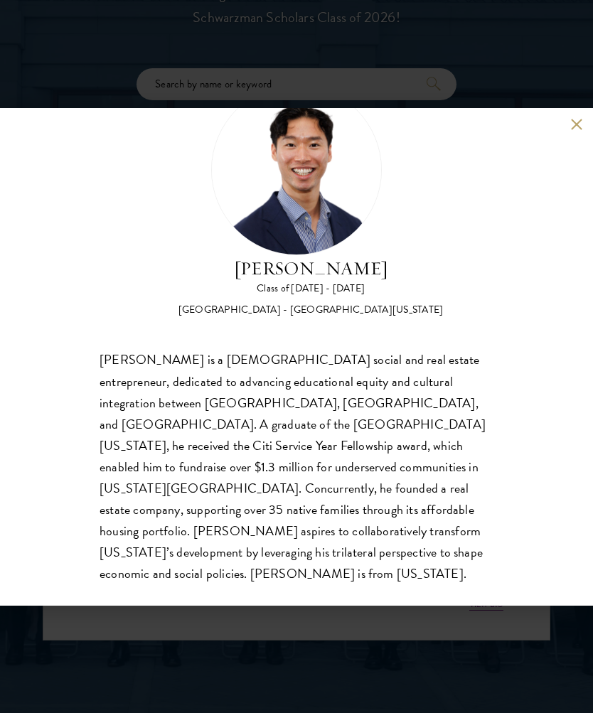
scroll to position [65, 0]
click at [563, 127] on div "[PERSON_NAME] Class of [DATE] - [DATE] [GEOGRAPHIC_DATA] - [GEOGRAPHIC_DATA][US…" at bounding box center [296, 357] width 593 height 498
click at [580, 119] on button at bounding box center [576, 125] width 12 height 12
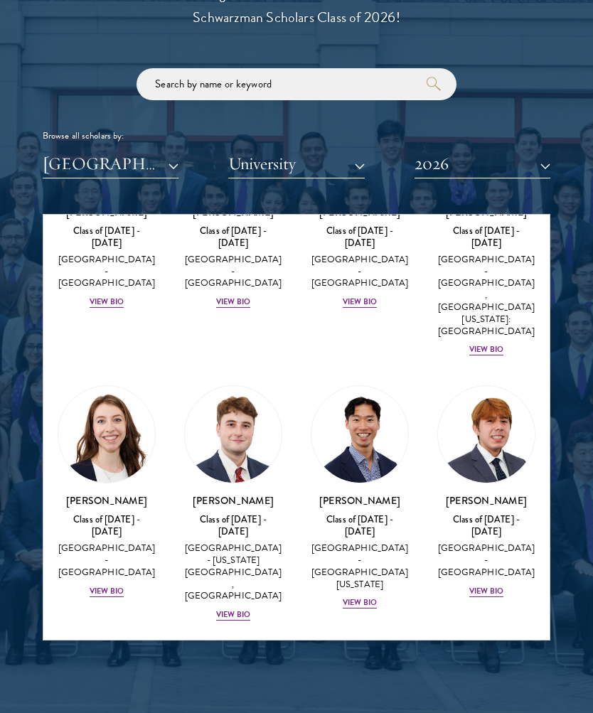
scroll to position [2122, 0]
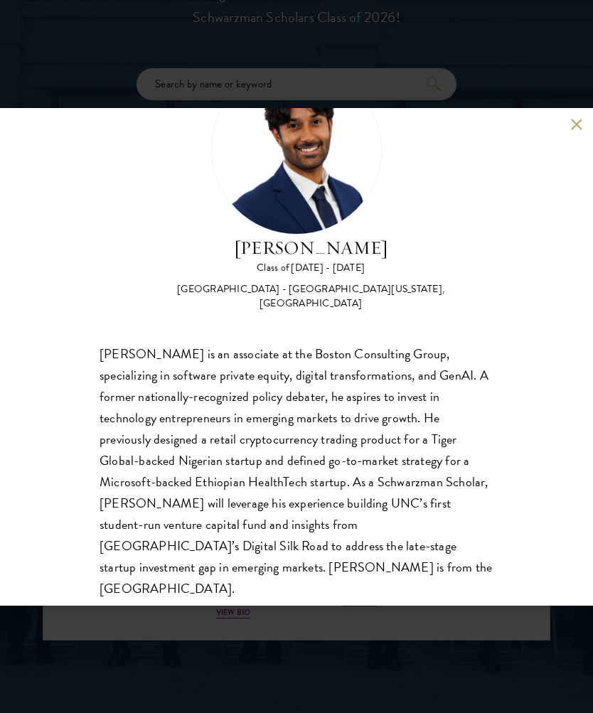
scroll to position [87, 0]
click at [564, 127] on div "[PERSON_NAME] Class of [DATE] - [DATE] [GEOGRAPHIC_DATA] - [GEOGRAPHIC_DATA][US…" at bounding box center [296, 357] width 593 height 498
click at [580, 122] on button at bounding box center [576, 125] width 12 height 12
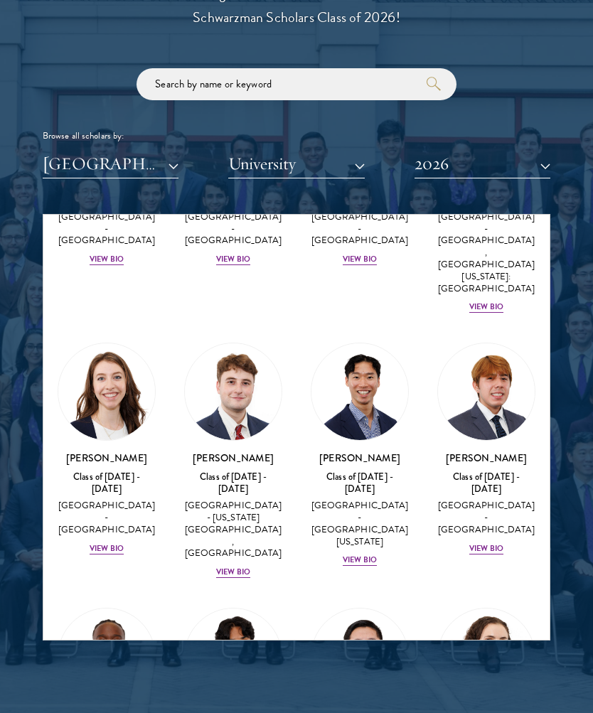
scroll to position [2155, 0]
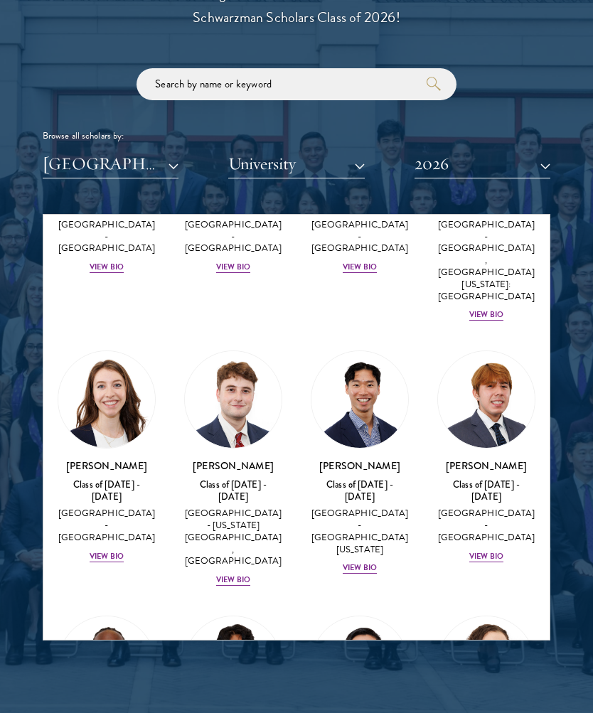
click at [72, 616] on link "[PERSON_NAME] Class of [DATE] - [DATE] [GEOGRAPHIC_DATA] - [GEOGRAPHIC_DATA] Vi…" at bounding box center [107, 722] width 98 height 213
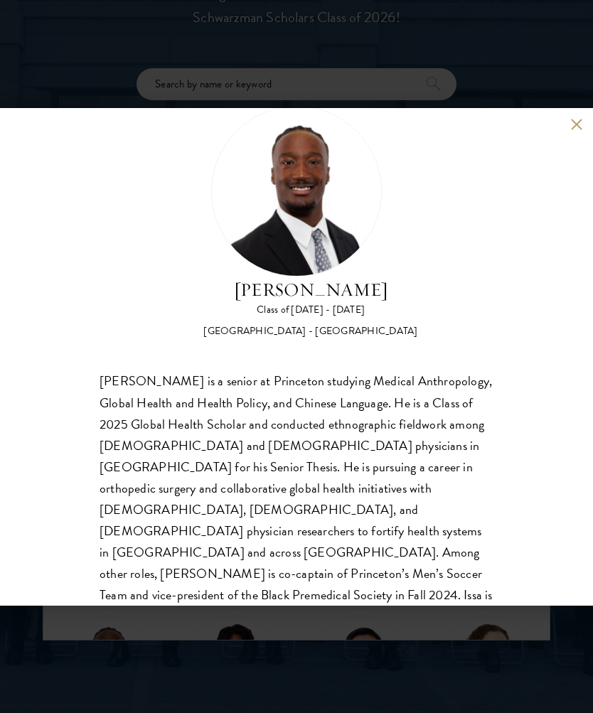
scroll to position [44, 0]
click at [563, 126] on div "[PERSON_NAME] Class of [DATE] - [DATE] [GEOGRAPHIC_DATA] - [GEOGRAPHIC_DATA] [P…" at bounding box center [296, 357] width 593 height 498
click at [562, 136] on div "[PERSON_NAME] Class of [DATE] - [DATE] [GEOGRAPHIC_DATA] - [GEOGRAPHIC_DATA] [P…" at bounding box center [296, 357] width 593 height 498
click at [573, 130] on button at bounding box center [576, 125] width 12 height 12
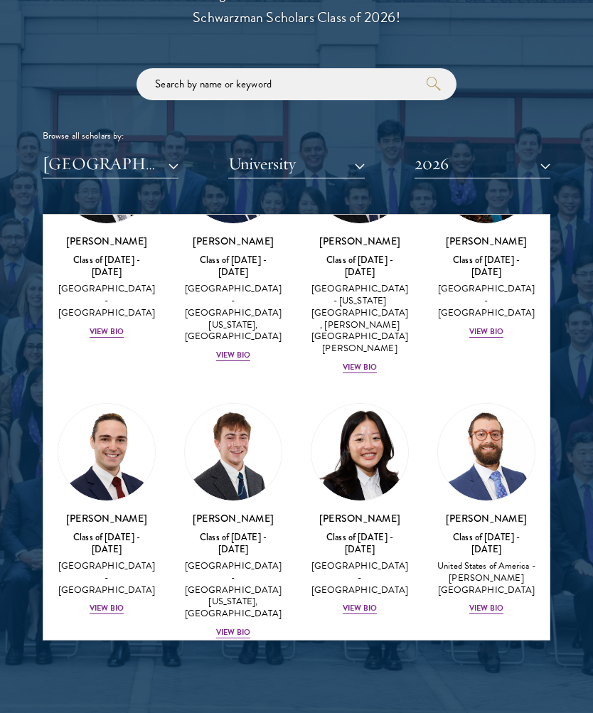
scroll to position [2644, 0]
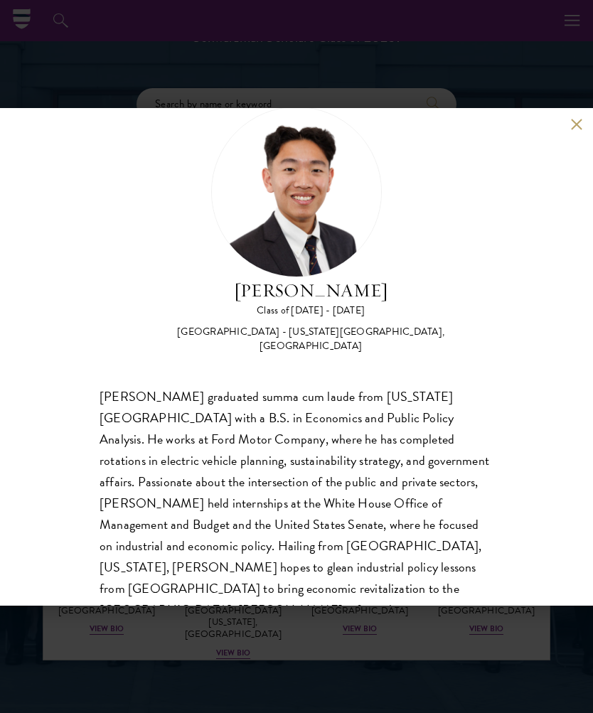
scroll to position [1597, 0]
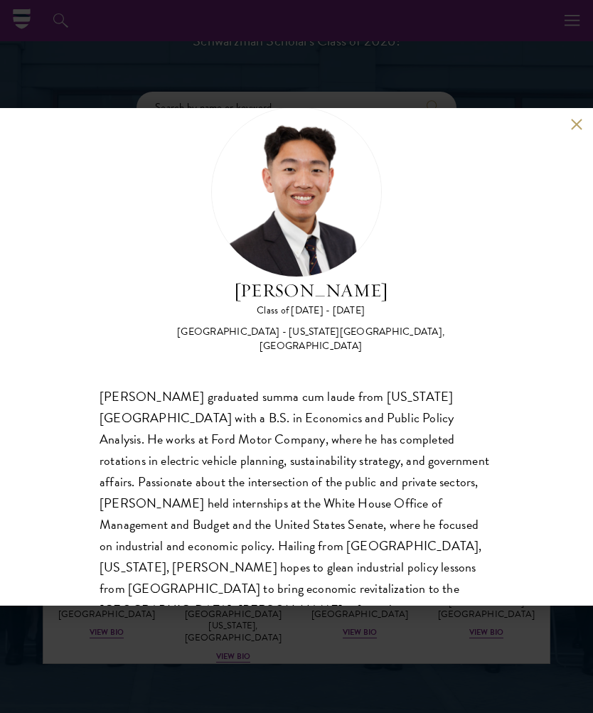
click at [569, 154] on div "[PERSON_NAME] Class of [DATE] - [DATE] [GEOGRAPHIC_DATA] - [US_STATE][GEOGRAPHI…" at bounding box center [296, 357] width 593 height 498
click at [580, 131] on button at bounding box center [576, 125] width 12 height 12
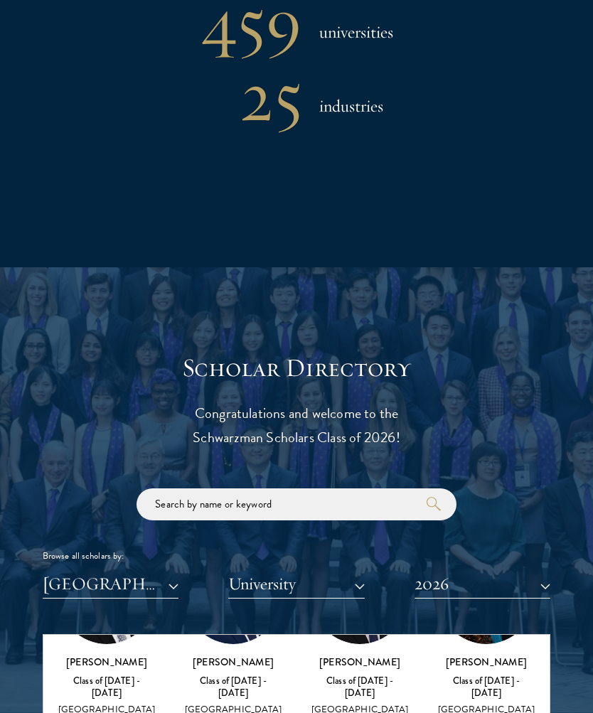
scroll to position [1202, 0]
